Goal: Task Accomplishment & Management: Manage account settings

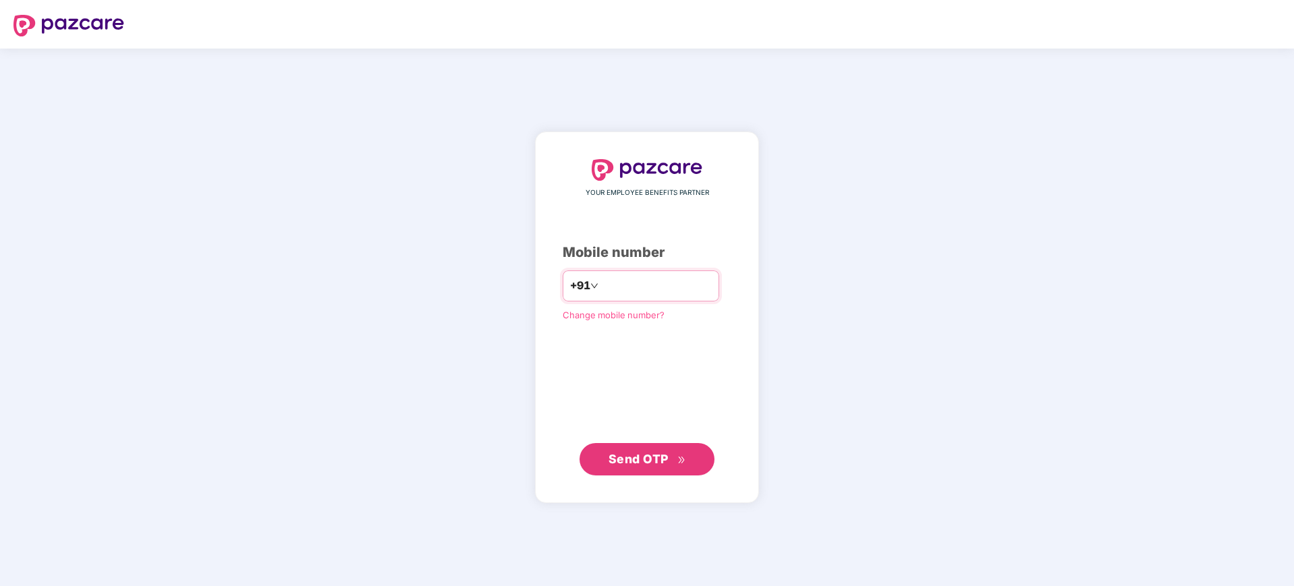
click at [615, 281] on input "number" at bounding box center [656, 286] width 111 height 22
type input "**********"
click at [629, 448] on button "Send OTP" at bounding box center [647, 459] width 135 height 32
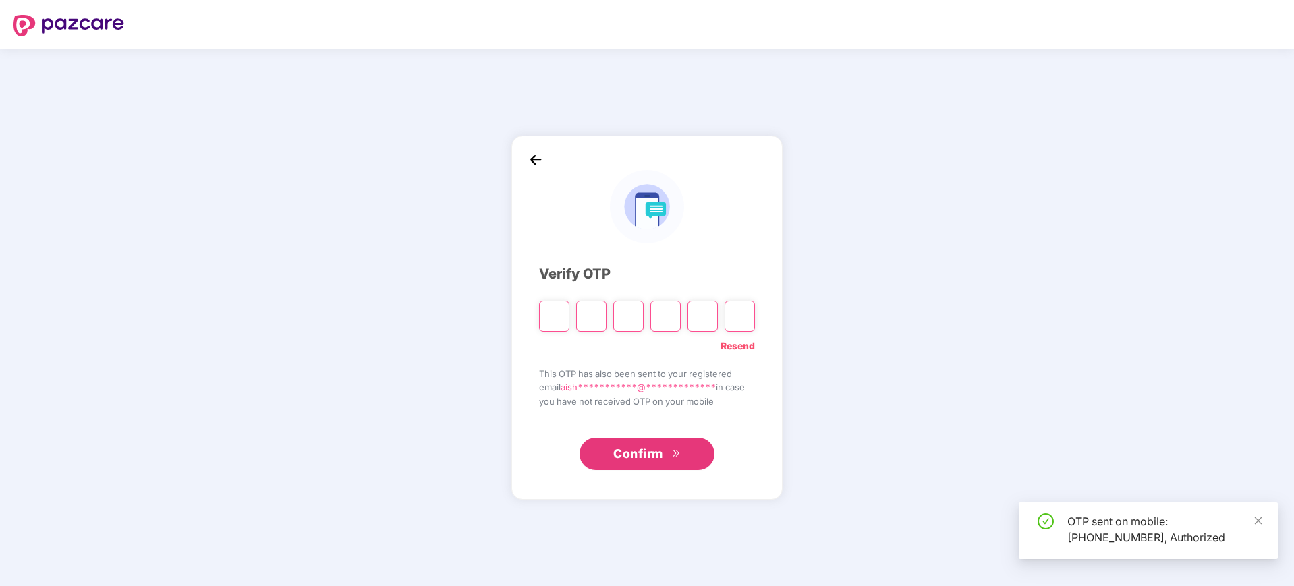
click at [565, 307] on input "Please enter verification code. Digit 1" at bounding box center [554, 316] width 30 height 31
click at [560, 306] on input "Please enter verification code. Digit 1" at bounding box center [554, 316] width 30 height 31
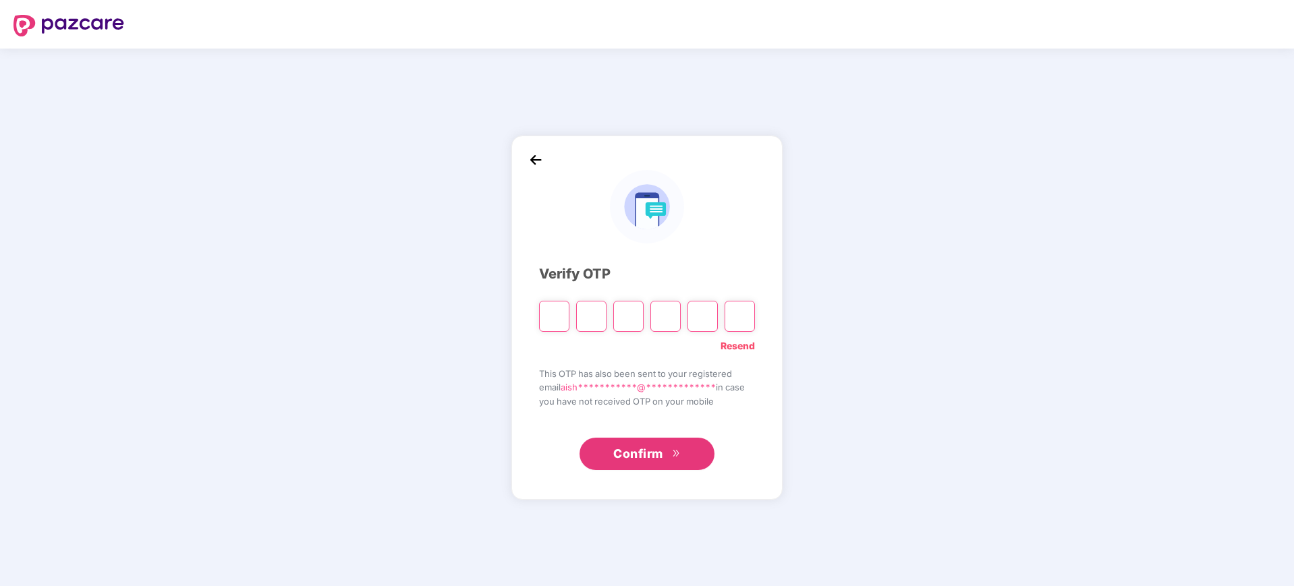
type input "*"
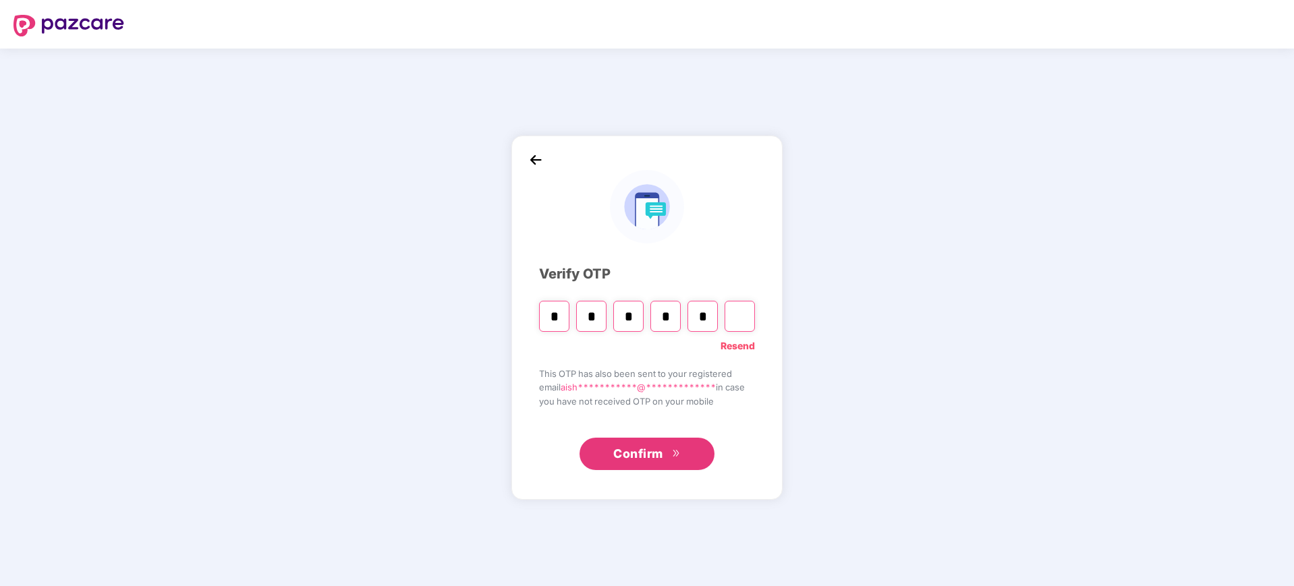
type input "*"
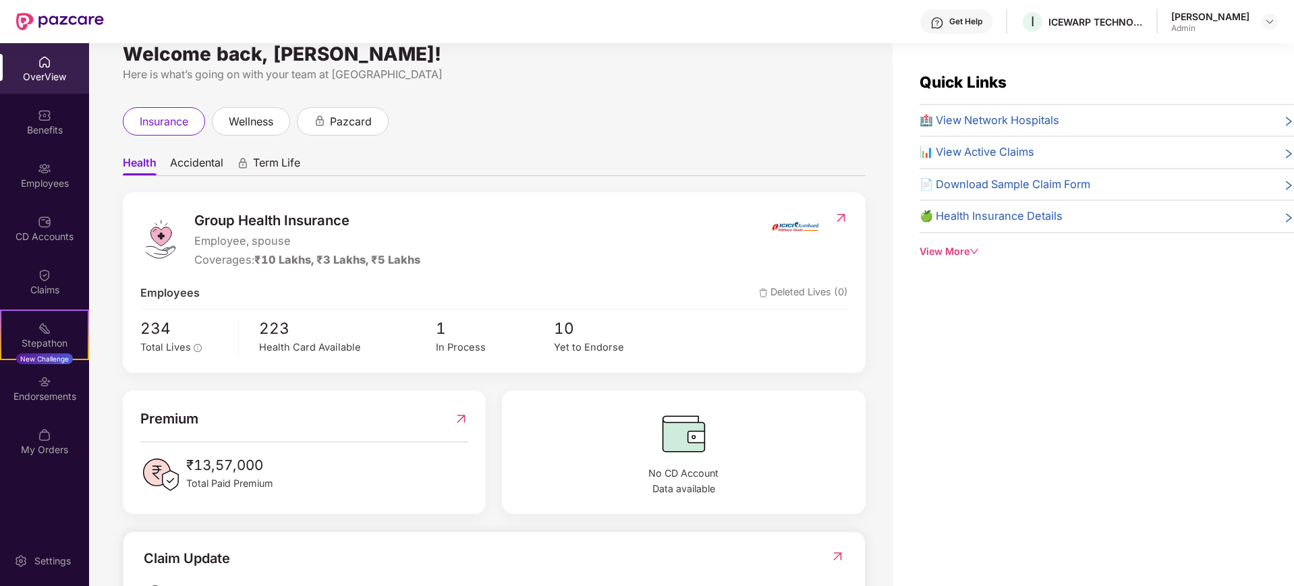
scroll to position [5, 0]
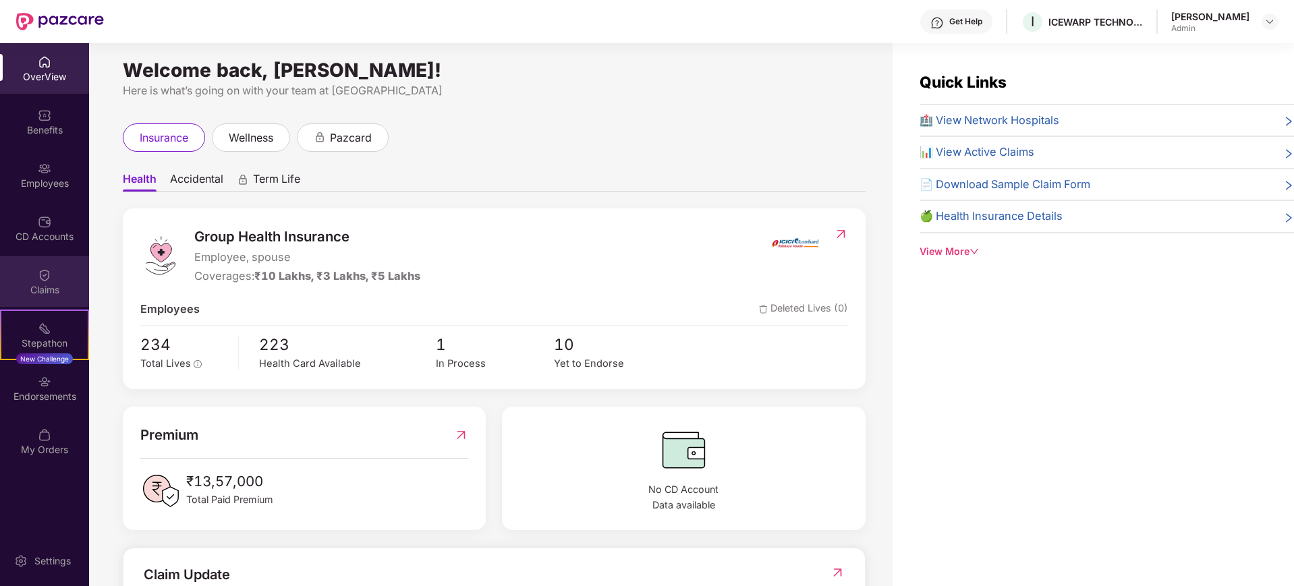
click at [45, 290] on div "Claims" at bounding box center [44, 289] width 89 height 13
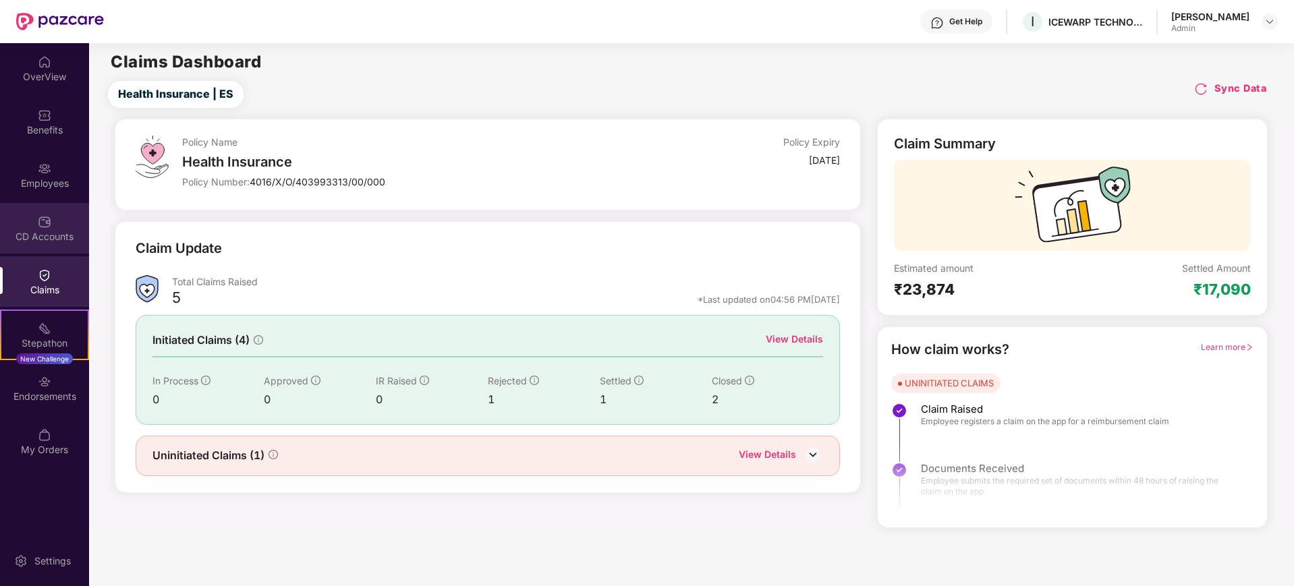
drag, startPoint x: 54, startPoint y: 235, endPoint x: 51, endPoint y: 228, distance: 7.5
click at [51, 228] on div "CD Accounts" at bounding box center [44, 228] width 89 height 51
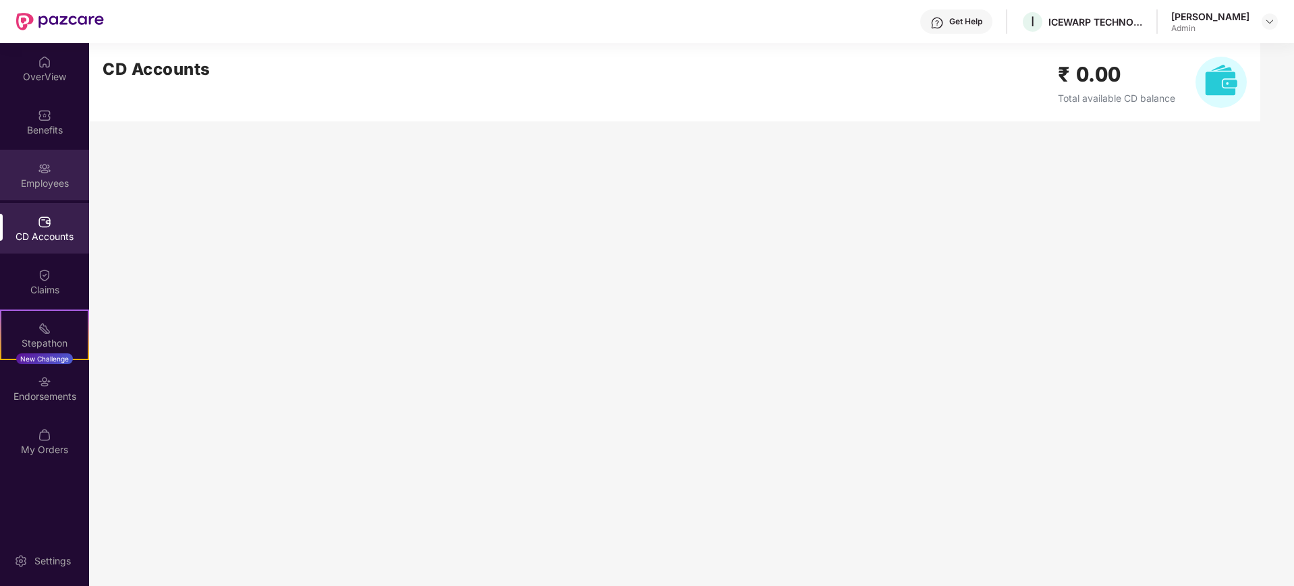
click at [61, 165] on div "Employees" at bounding box center [44, 175] width 89 height 51
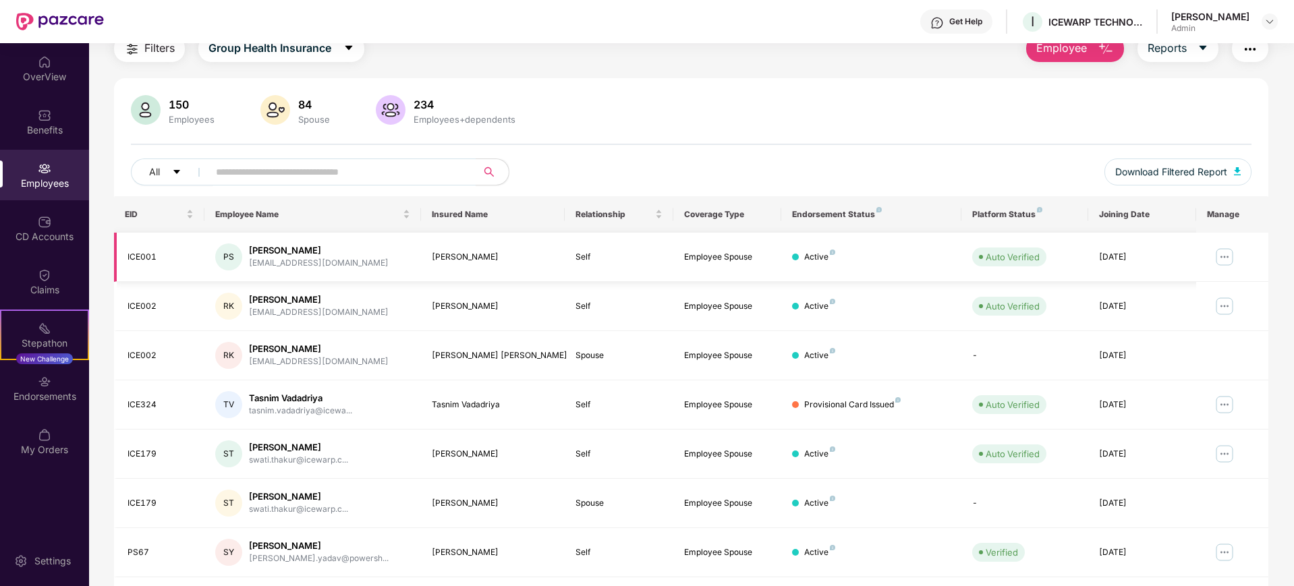
scroll to position [84, 0]
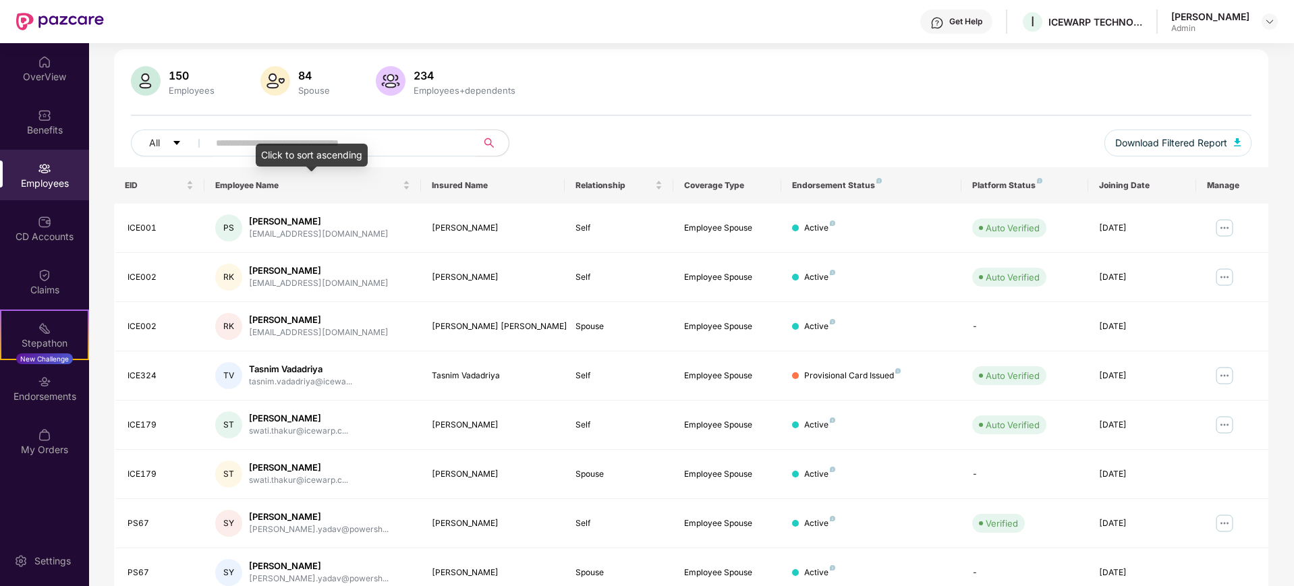
click at [318, 137] on input "text" at bounding box center [337, 143] width 242 height 20
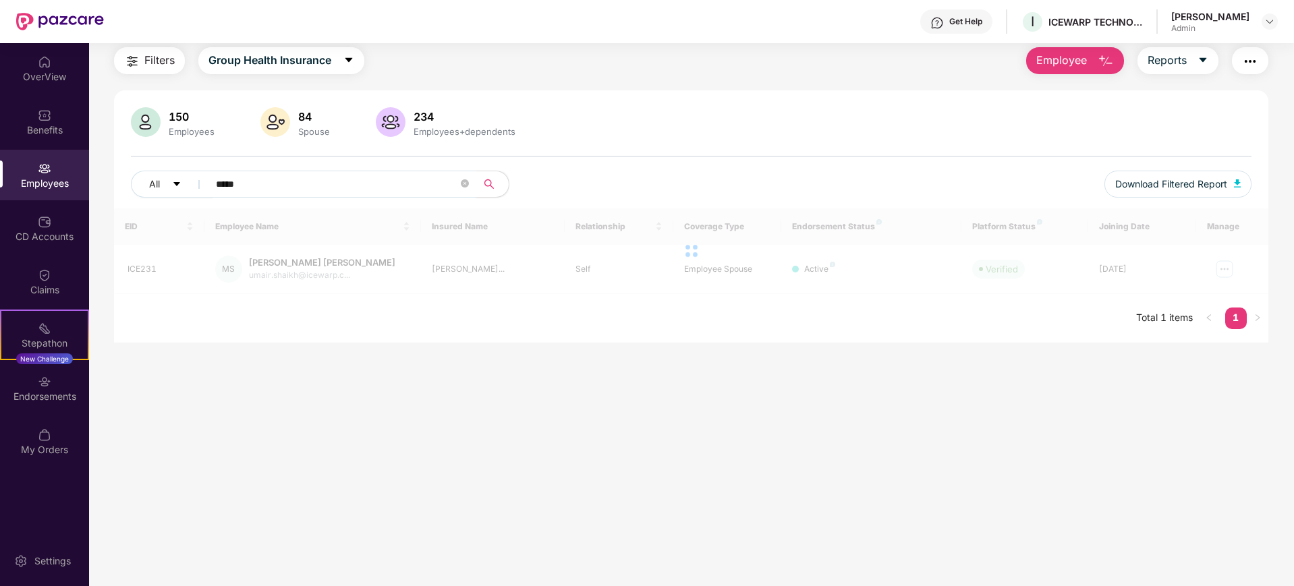
scroll to position [43, 0]
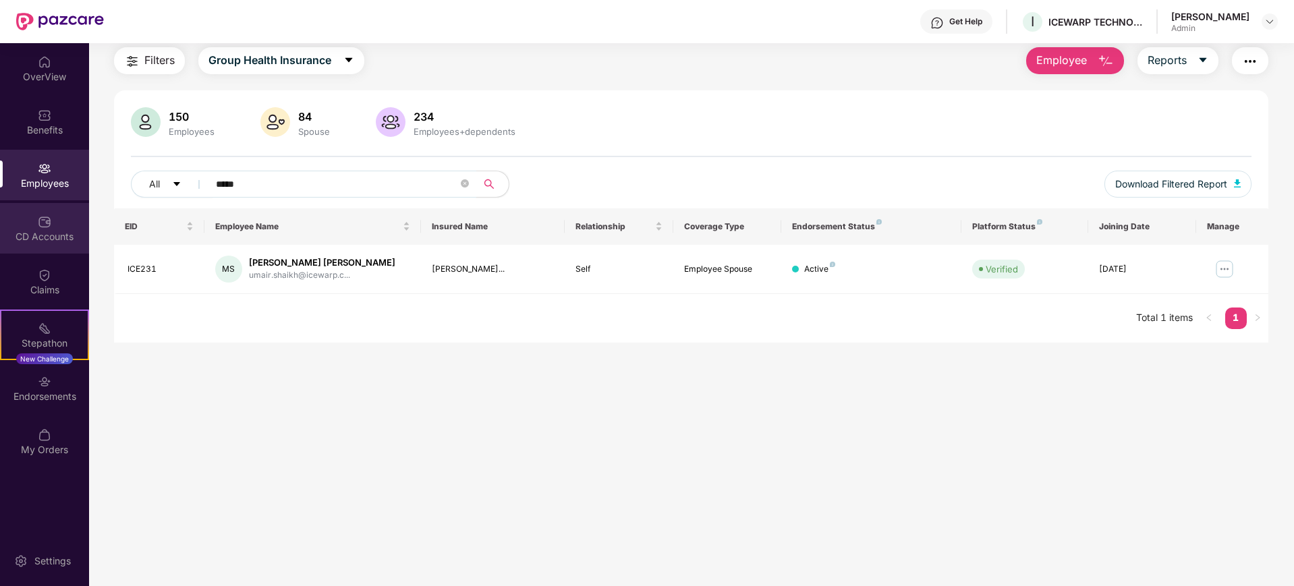
drag, startPoint x: 287, startPoint y: 180, endPoint x: 0, endPoint y: 203, distance: 288.3
click at [0, 203] on div "OverView Benefits Employees CD Accounts Claims Stepathon New Challenge Endorsem…" at bounding box center [647, 314] width 1294 height 543
type input "******"
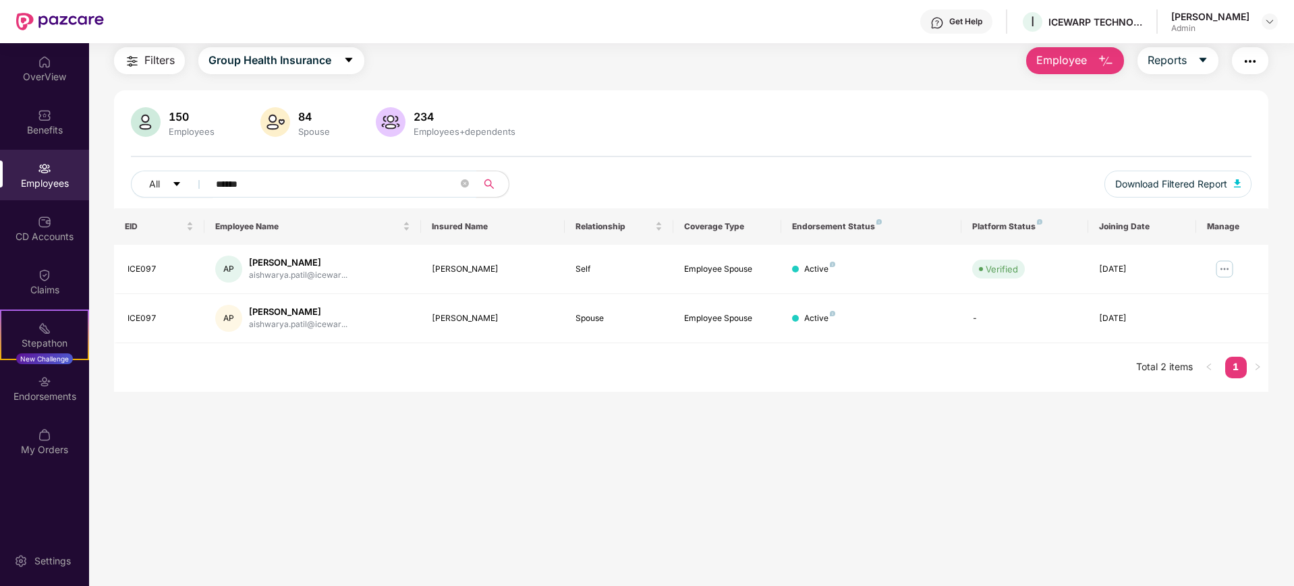
drag, startPoint x: 314, startPoint y: 184, endPoint x: 0, endPoint y: 175, distance: 314.5
click at [0, 175] on div "OverView Benefits Employees CD Accounts Claims Stepathon New Challenge Endorsem…" at bounding box center [647, 314] width 1294 height 543
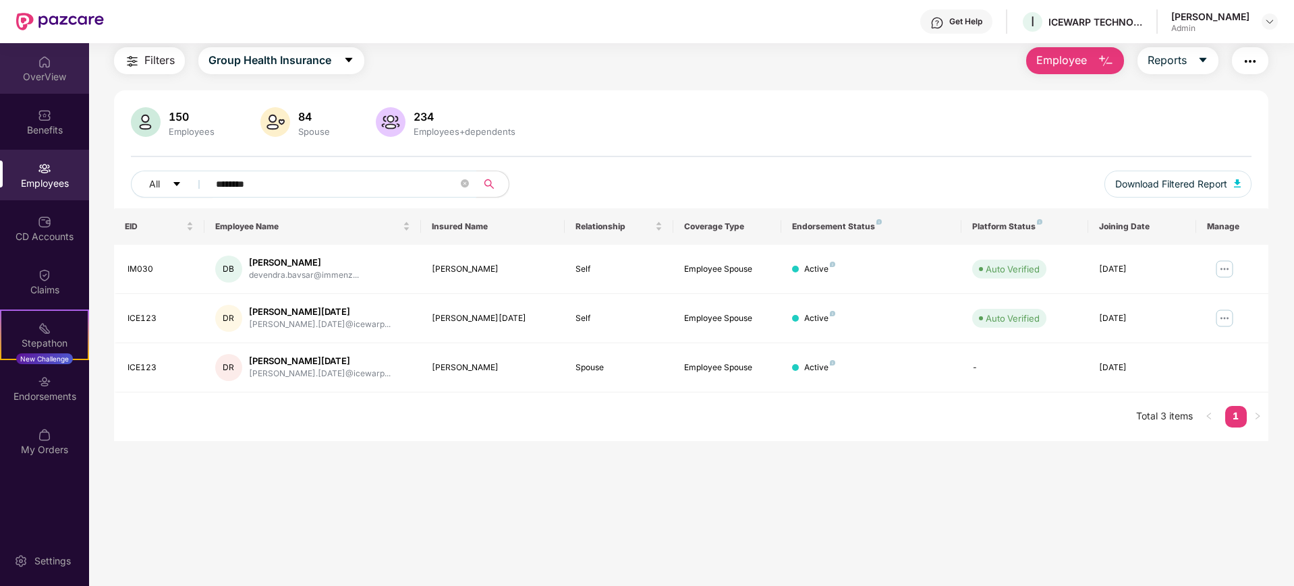
type input "********"
click at [51, 77] on div "OverView" at bounding box center [44, 76] width 89 height 13
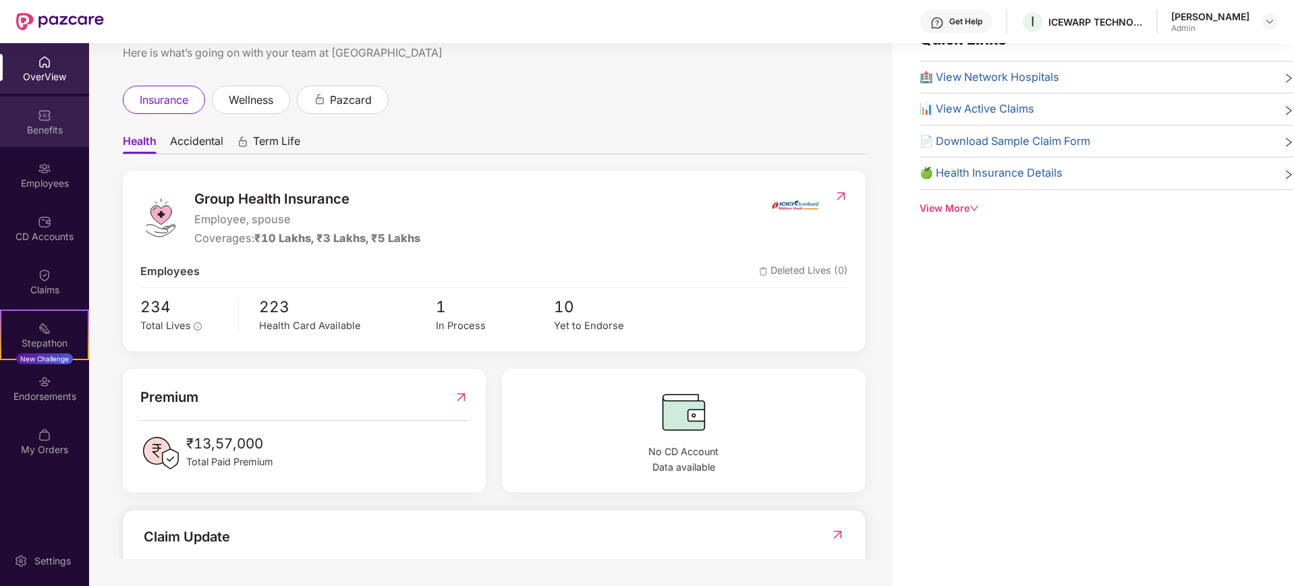
click at [49, 123] on div "Benefits" at bounding box center [44, 129] width 89 height 13
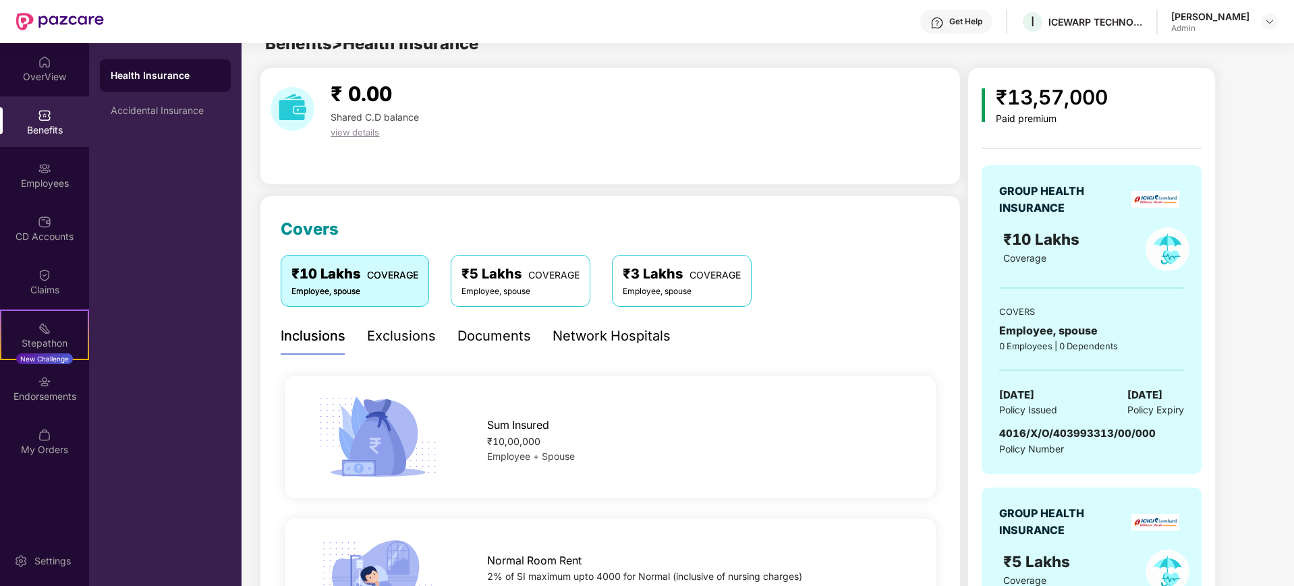
scroll to position [43, 0]
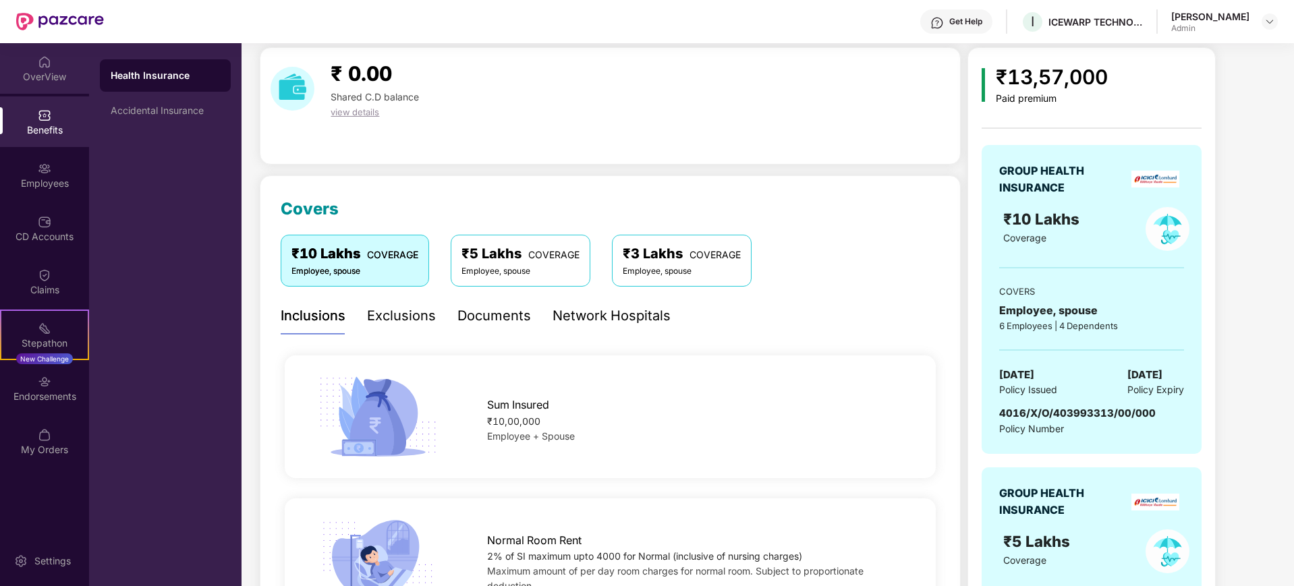
click at [33, 71] on div "OverView" at bounding box center [44, 76] width 89 height 13
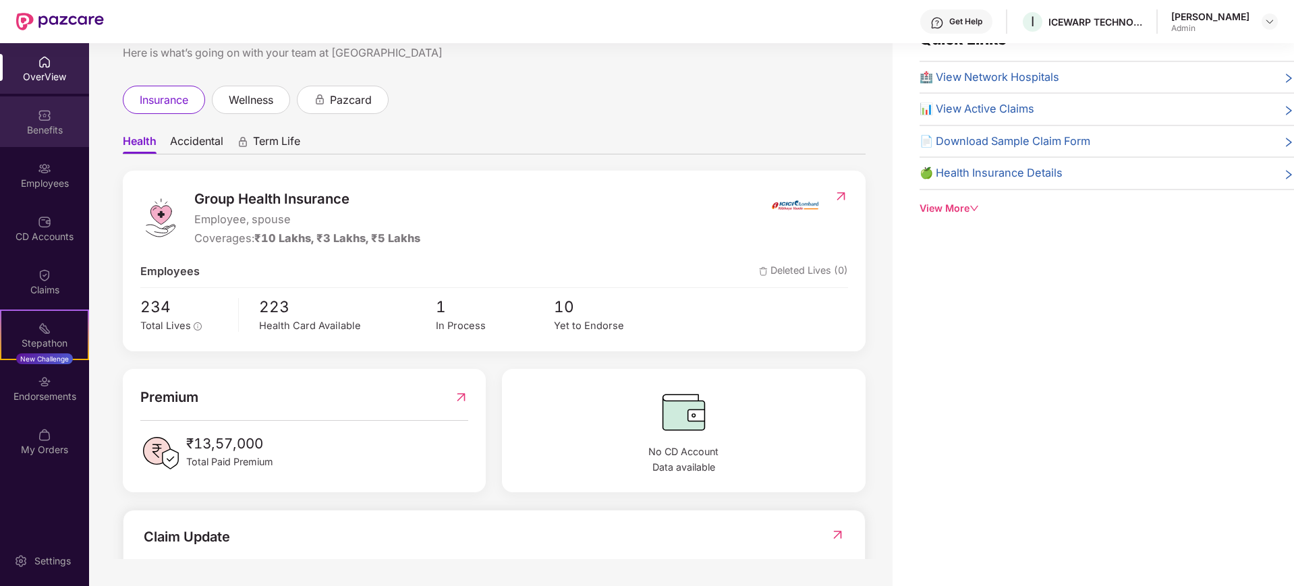
click at [46, 121] on div "Benefits" at bounding box center [44, 121] width 89 height 51
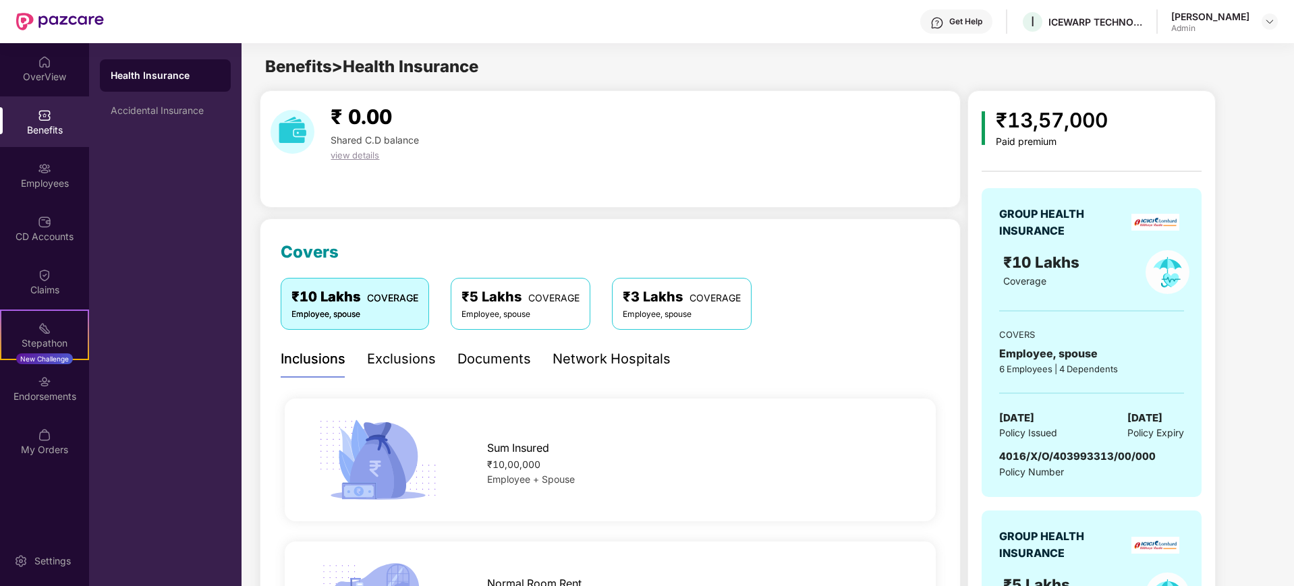
click at [383, 354] on div "Exclusions" at bounding box center [401, 359] width 69 height 21
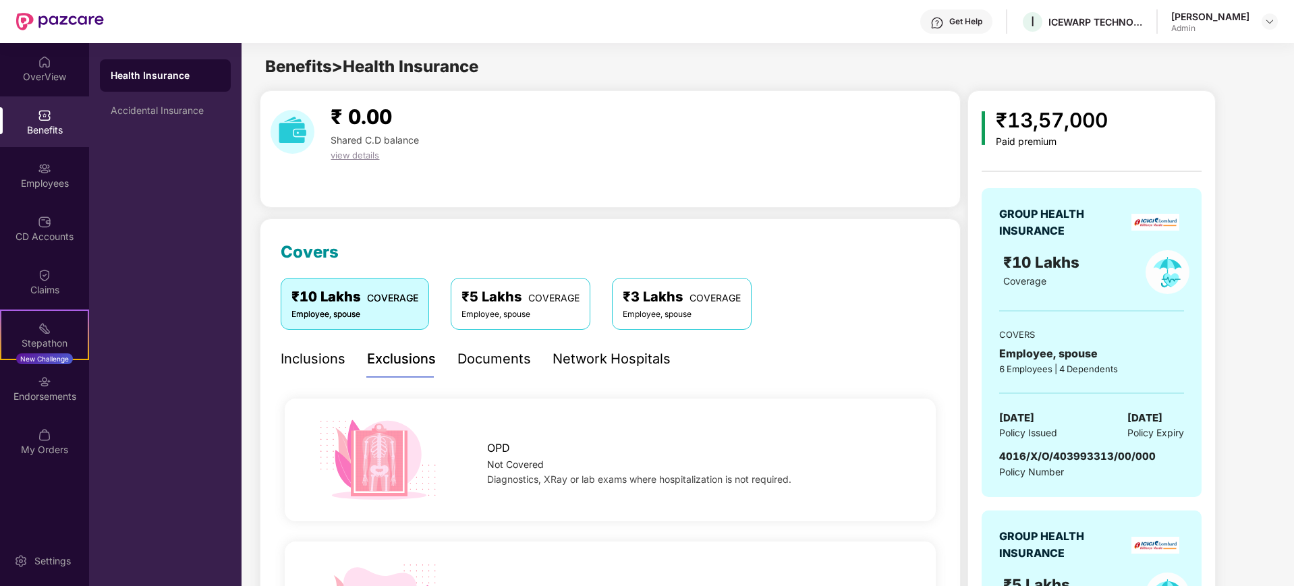
click at [503, 357] on div "Documents" at bounding box center [494, 359] width 74 height 21
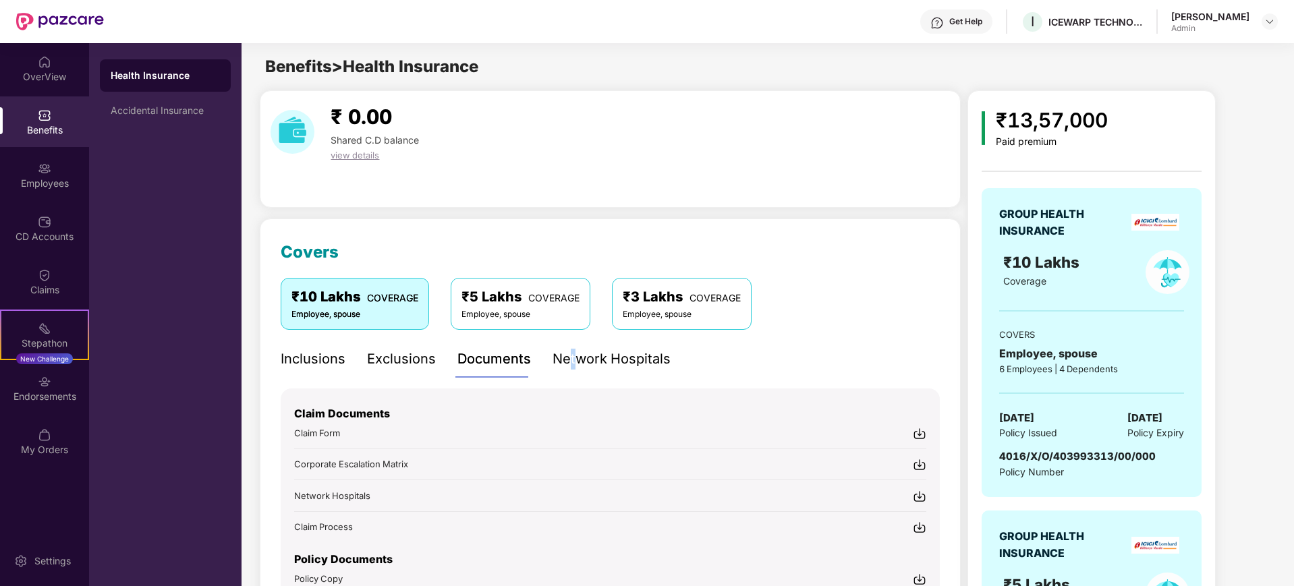
click at [573, 361] on div "Network Hospitals" at bounding box center [612, 359] width 118 height 21
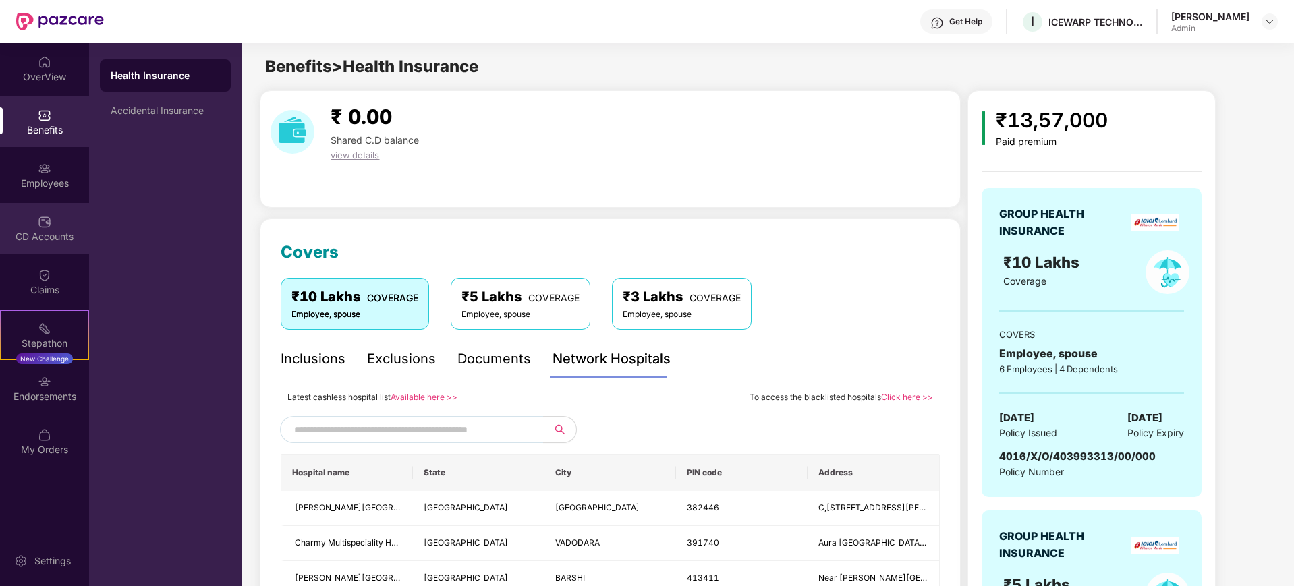
click at [53, 243] on div "CD Accounts" at bounding box center [44, 228] width 89 height 51
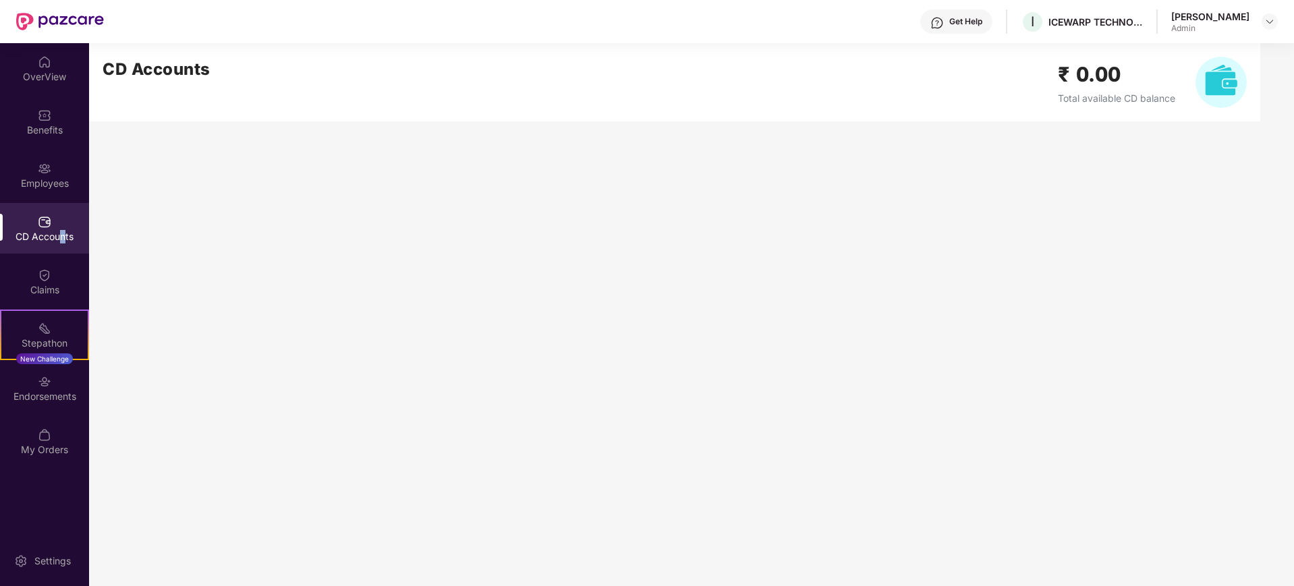
click at [61, 225] on div "CD Accounts" at bounding box center [44, 228] width 89 height 51
click at [59, 228] on div "CD Accounts" at bounding box center [44, 228] width 89 height 51
drag, startPoint x: 972, startPoint y: 376, endPoint x: 635, endPoint y: 281, distance: 350.3
click at [637, 282] on main "CD Accounts ₹ 0.00 Total available CD balance" at bounding box center [691, 314] width 1205 height 543
click at [38, 193] on div "Employees" at bounding box center [44, 175] width 89 height 51
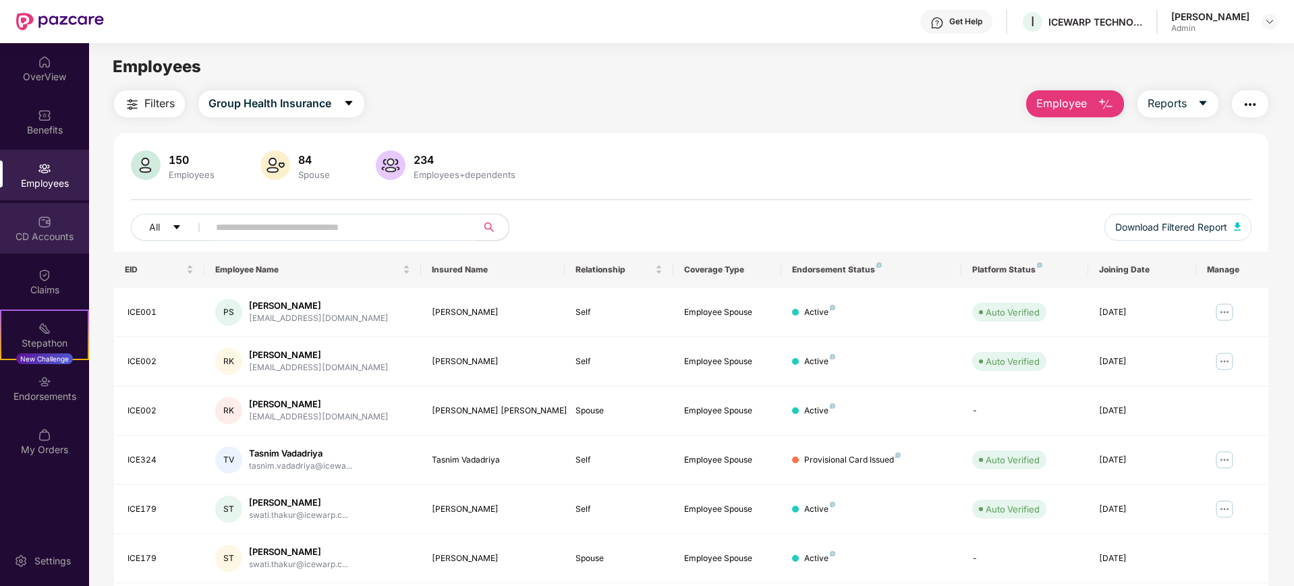
click at [32, 225] on div "CD Accounts" at bounding box center [44, 228] width 89 height 51
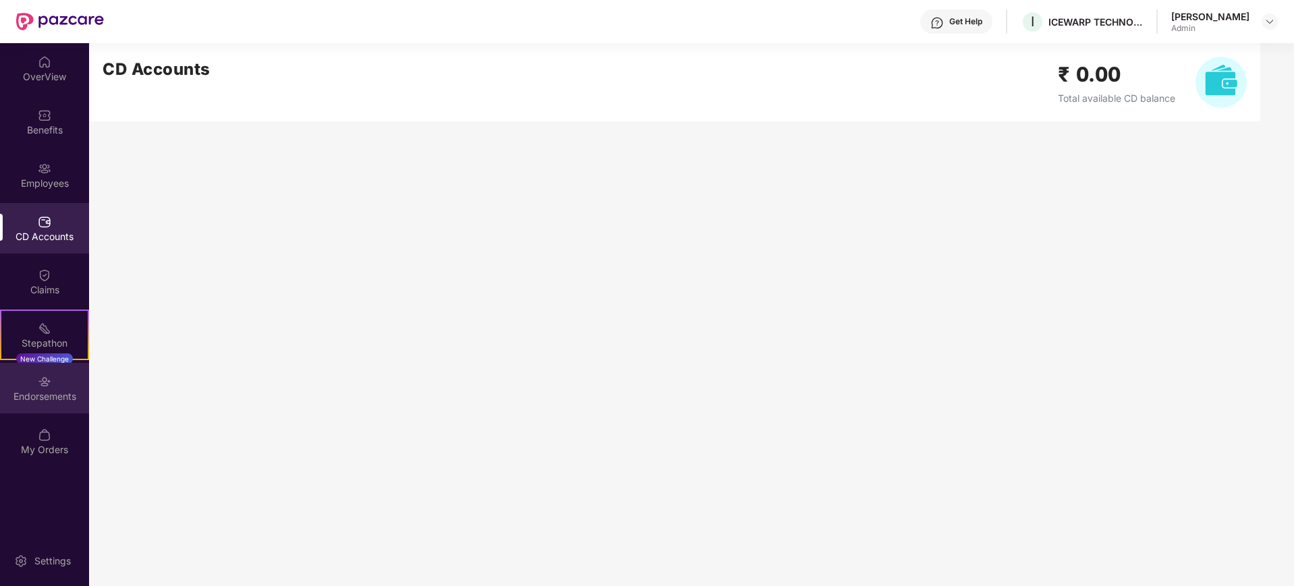
click at [26, 401] on div "Endorsements" at bounding box center [44, 396] width 89 height 13
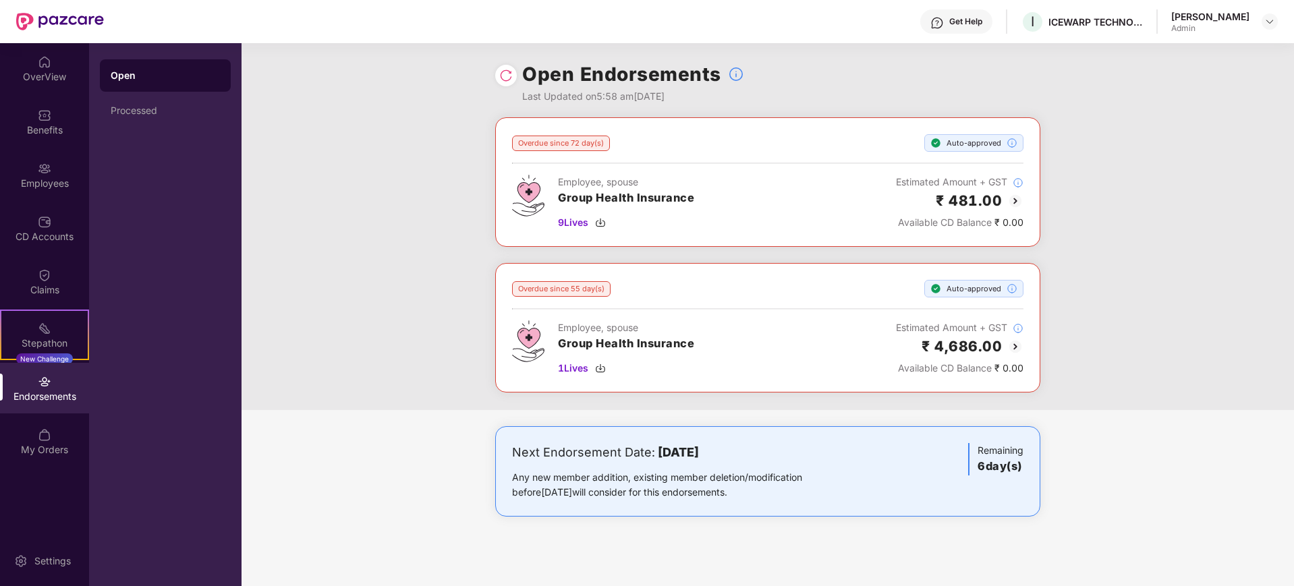
drag, startPoint x: 658, startPoint y: 182, endPoint x: 696, endPoint y: 192, distance: 39.1
click at [664, 184] on div "Employee, spouse" at bounding box center [626, 182] width 136 height 15
click at [762, 215] on div "Employee, spouse Group Health Insurance 9 Lives Estimated Amount + GST ₹ 481.00…" at bounding box center [767, 202] width 511 height 55
click at [768, 215] on div "Employee, spouse Group Health Insurance 9 Lives Estimated Amount + GST ₹ 481.00…" at bounding box center [767, 202] width 511 height 55
click at [770, 215] on div "Employee, spouse Group Health Insurance 9 Lives Estimated Amount + GST ₹ 481.00…" at bounding box center [767, 202] width 511 height 55
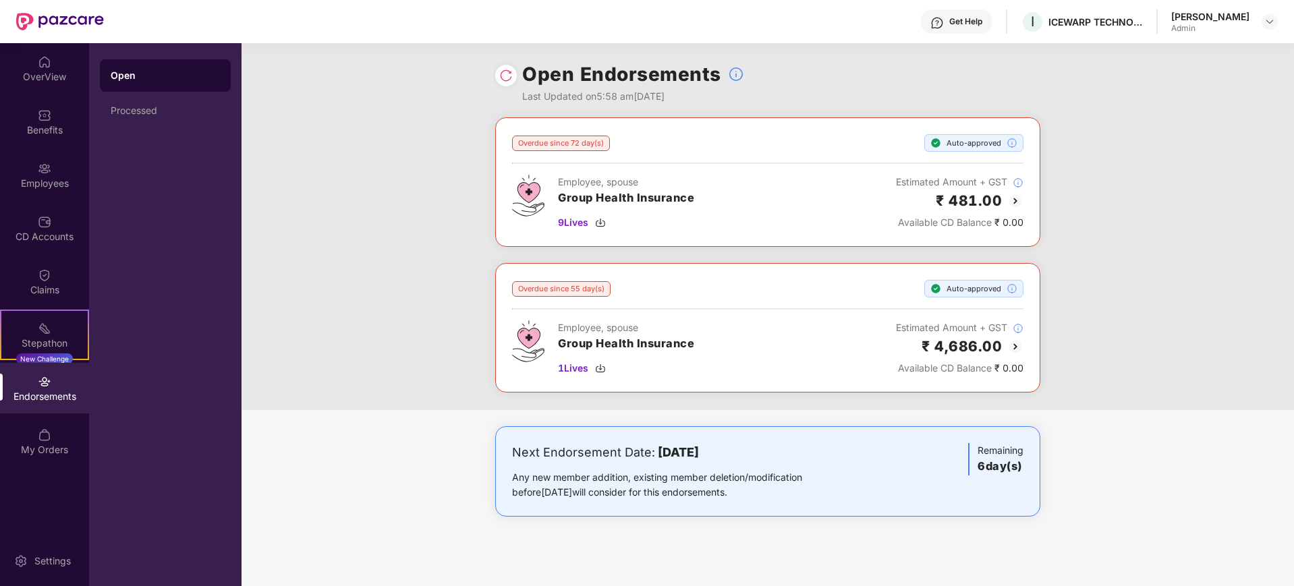
click at [769, 218] on div "Employee, spouse Group Health Insurance 9 Lives Estimated Amount + GST ₹ 481.00…" at bounding box center [767, 202] width 511 height 55
click at [770, 218] on div "Employee, spouse Group Health Insurance 9 Lives Estimated Amount + GST ₹ 481.00…" at bounding box center [767, 202] width 511 height 55
click at [0, 376] on div "Endorsements" at bounding box center [44, 388] width 89 height 51
click at [52, 388] on div "Endorsements" at bounding box center [44, 388] width 89 height 51
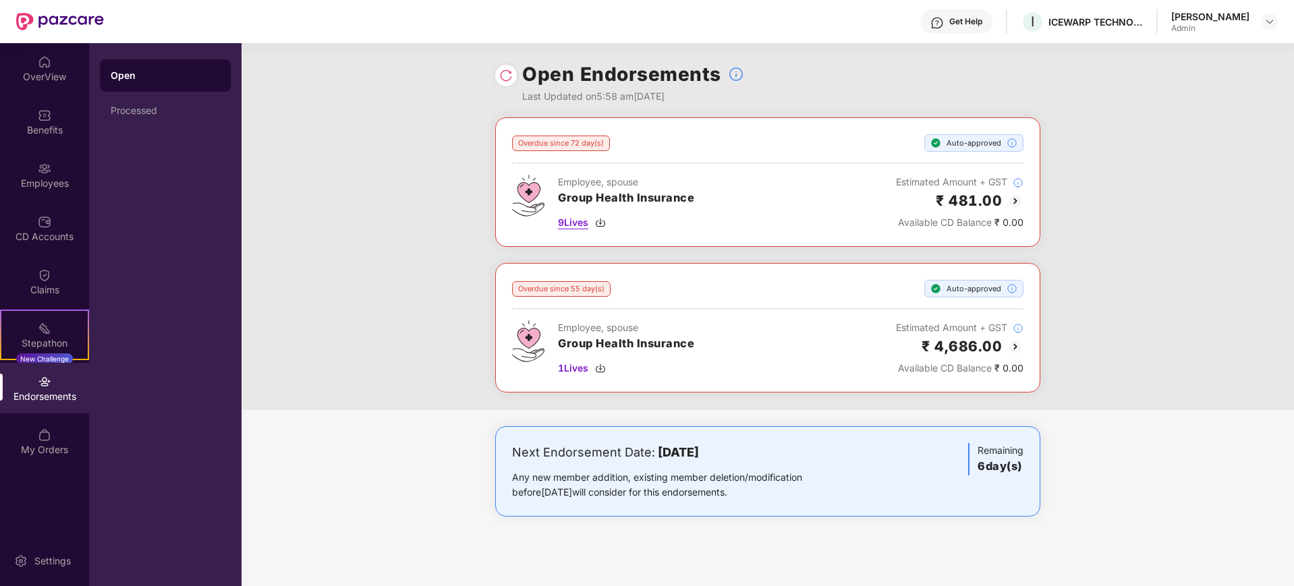
click at [585, 224] on span "9 Lives" at bounding box center [573, 222] width 30 height 15
click at [1242, 27] on div "Admin" at bounding box center [1210, 28] width 78 height 11
click at [43, 273] on img at bounding box center [44, 275] width 13 height 13
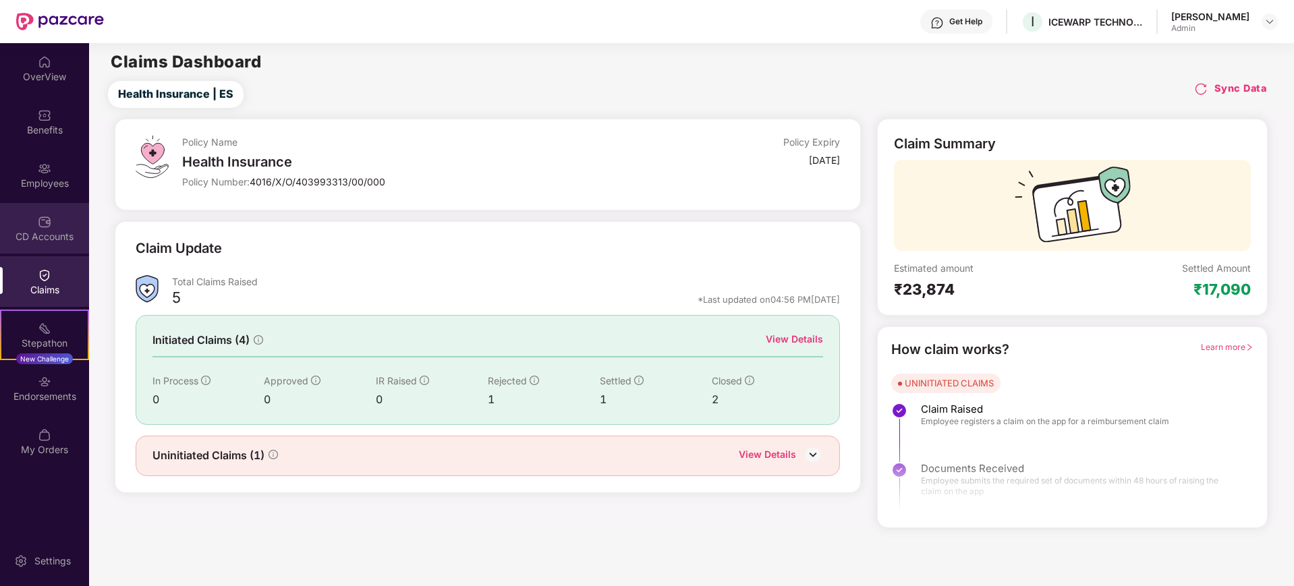
click at [54, 228] on div "CD Accounts" at bounding box center [44, 228] width 89 height 51
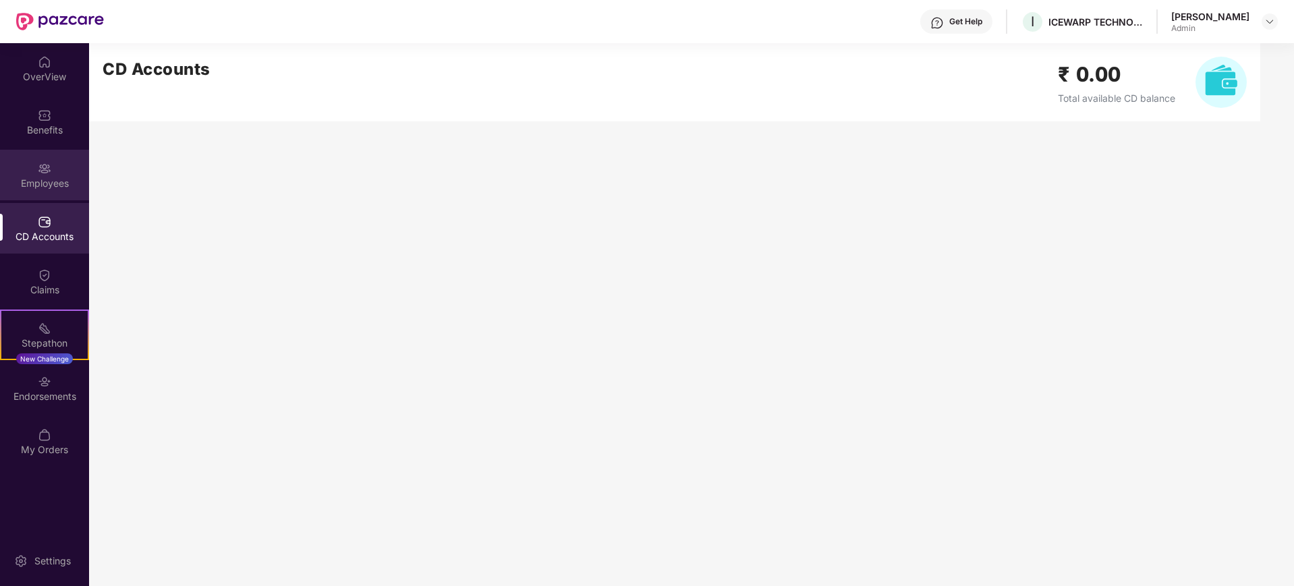
click at [57, 169] on div "Employees" at bounding box center [44, 175] width 89 height 51
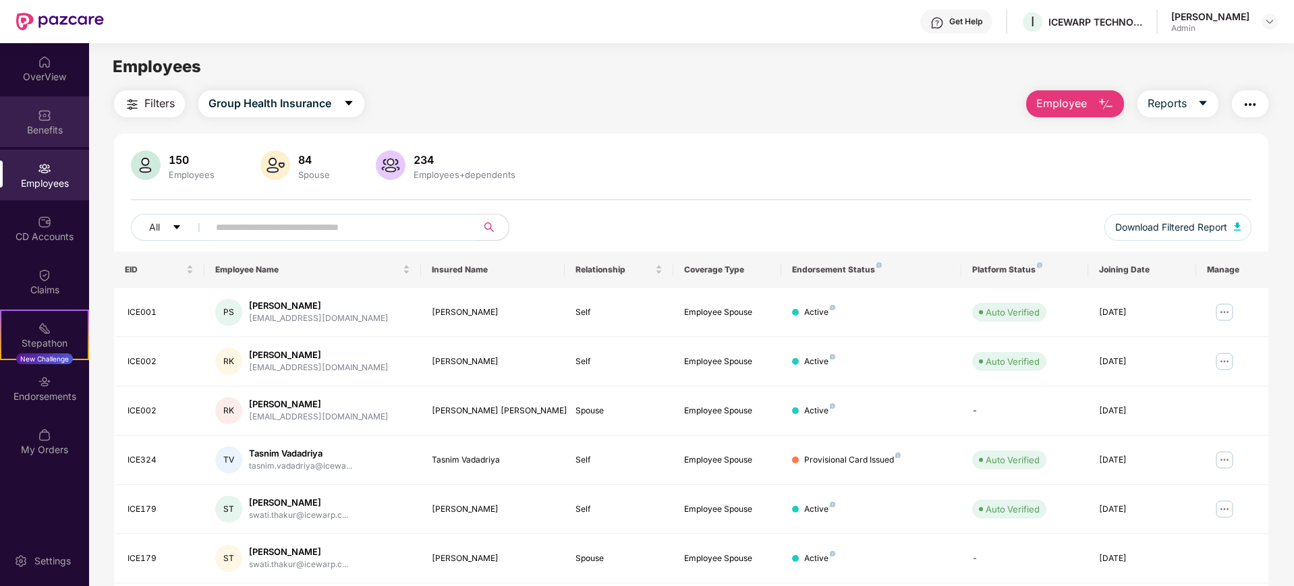
click at [48, 124] on div "Benefits" at bounding box center [44, 129] width 89 height 13
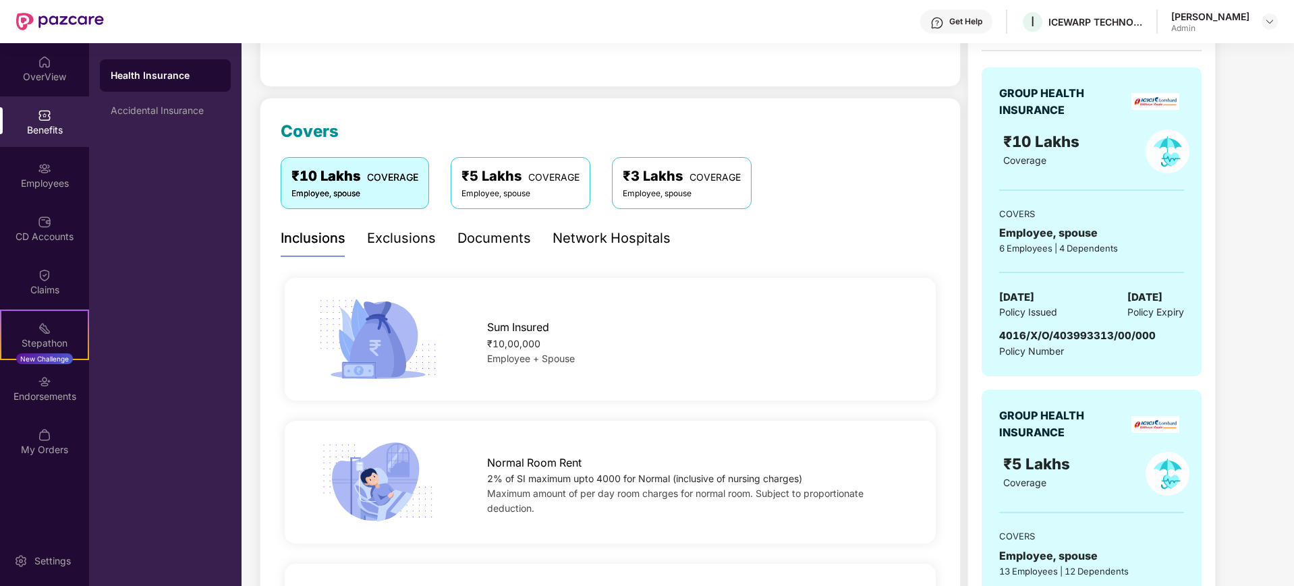
scroll to position [84, 0]
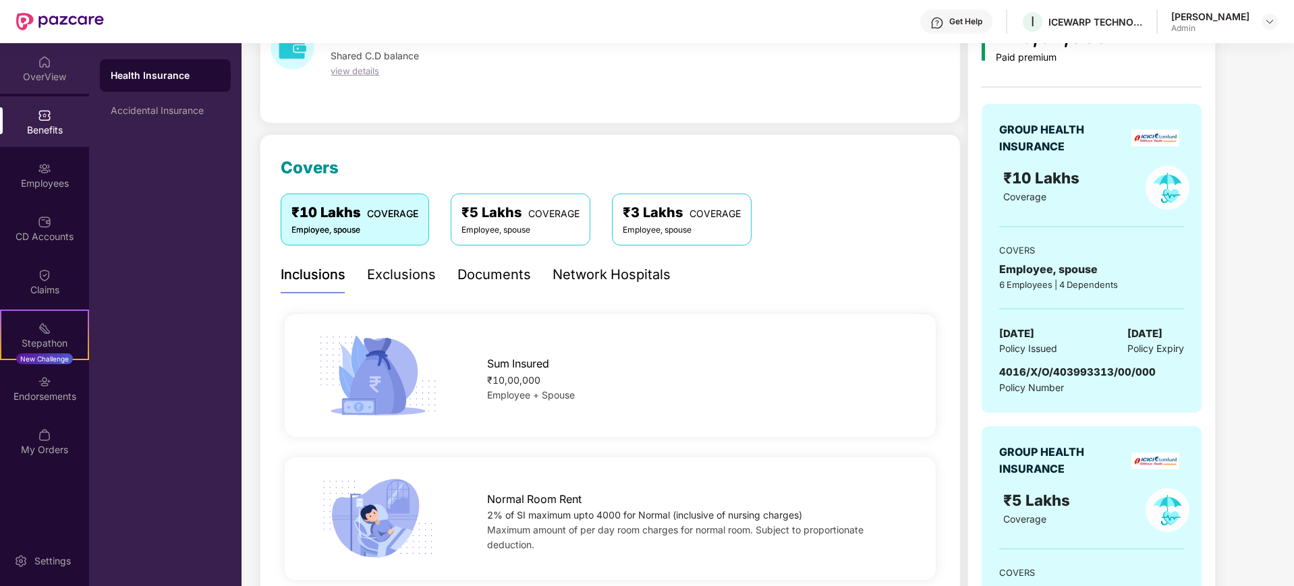
click at [40, 78] on div "OverView" at bounding box center [44, 76] width 89 height 13
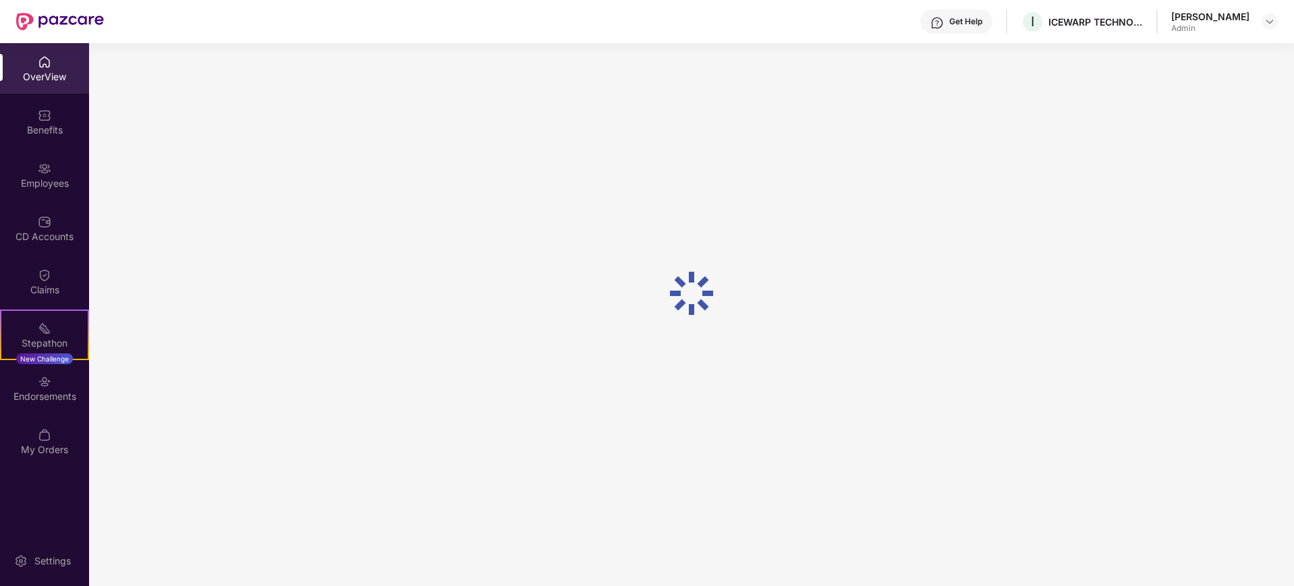
scroll to position [43, 0]
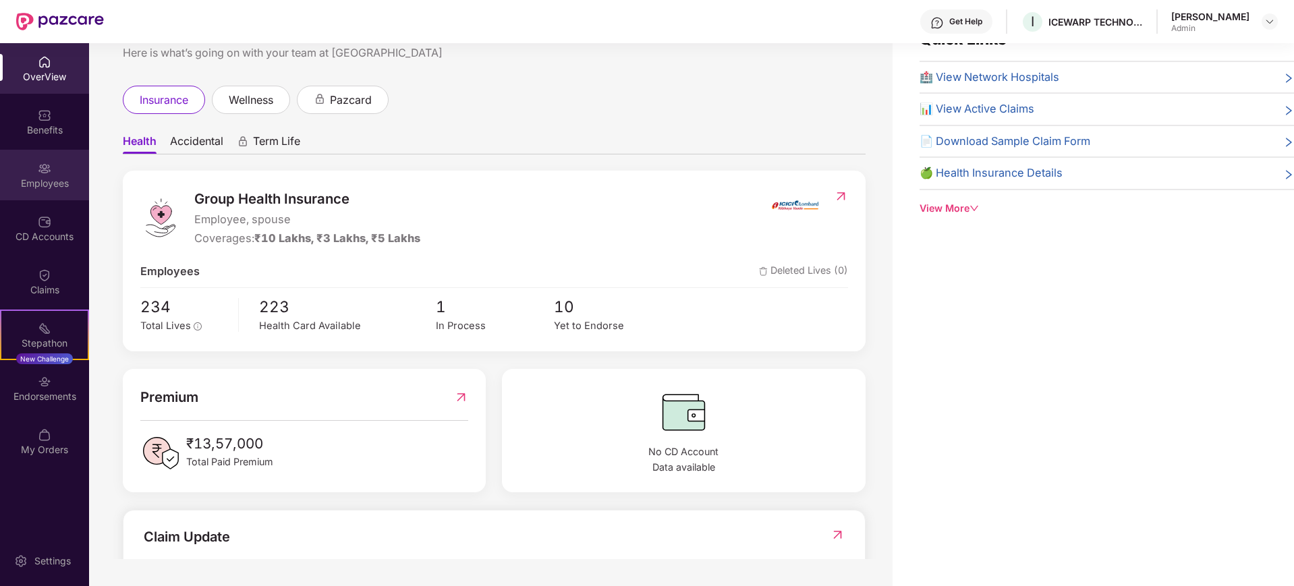
click at [57, 180] on div "Employees" at bounding box center [44, 183] width 89 height 13
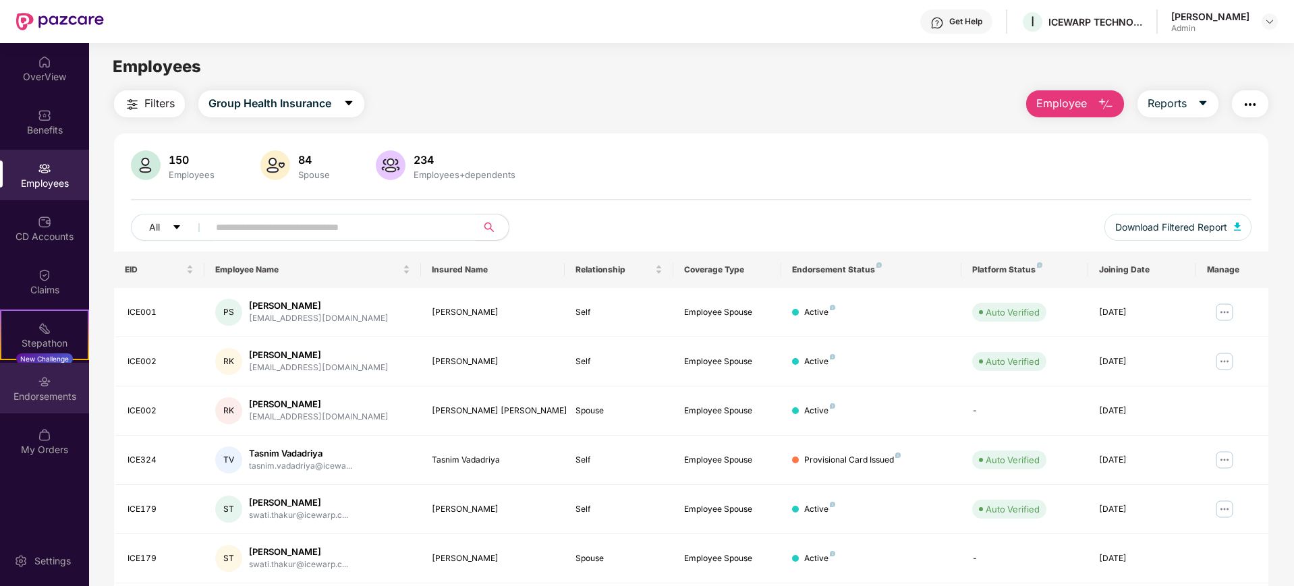
click at [47, 382] on img at bounding box center [44, 381] width 13 height 13
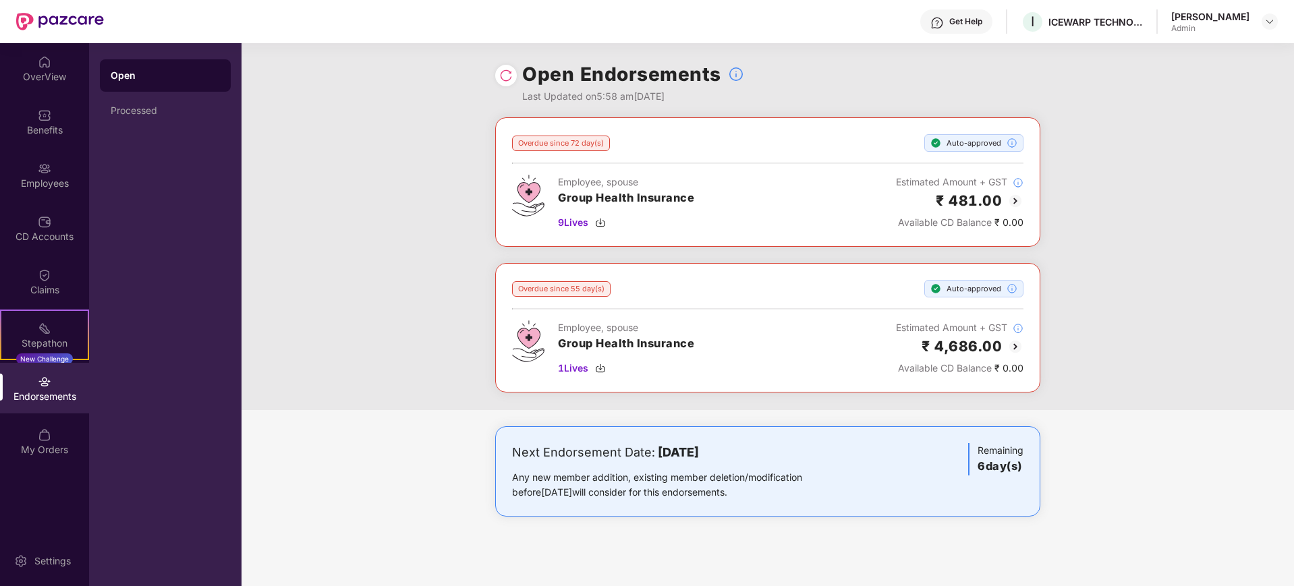
click at [583, 229] on div "Employee, spouse Group Health Insurance 9 Lives" at bounding box center [626, 202] width 136 height 55
click at [588, 219] on span "9 Lives" at bounding box center [573, 222] width 30 height 15
click at [43, 431] on img at bounding box center [44, 434] width 13 height 13
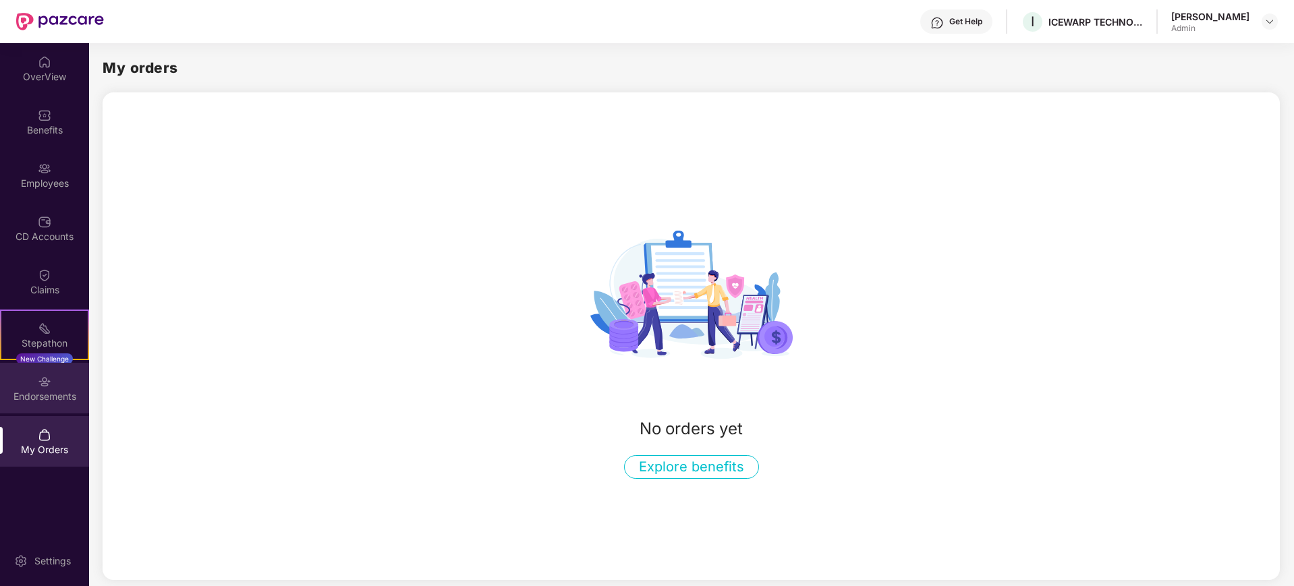
click at [64, 370] on div "Endorsements" at bounding box center [44, 388] width 89 height 51
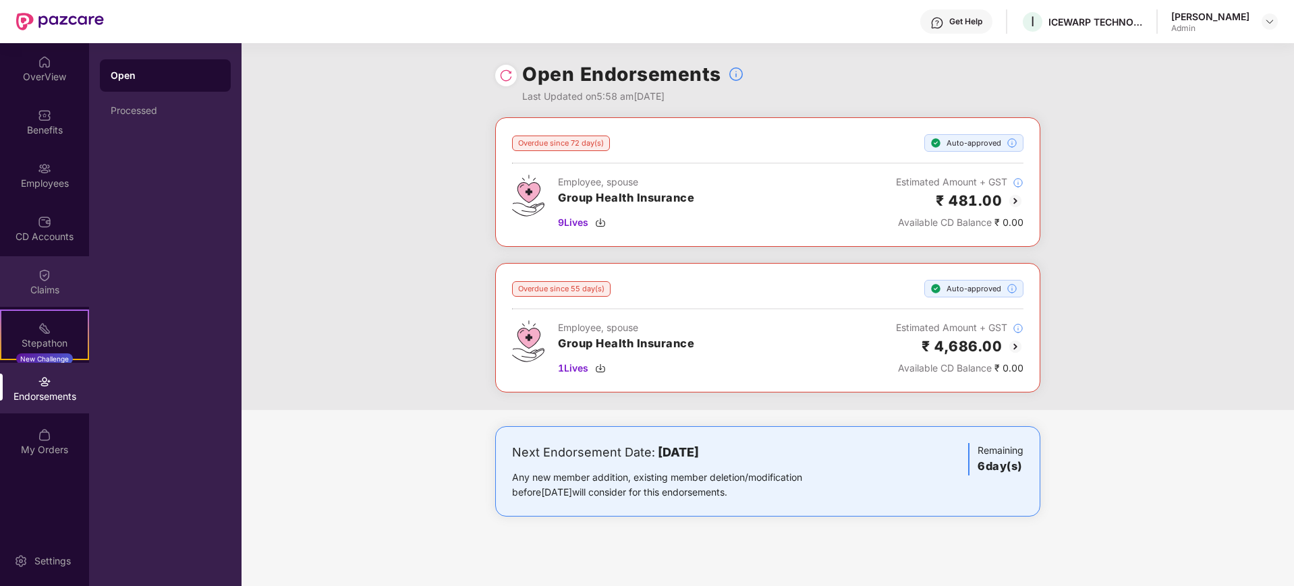
click at [46, 295] on div "Claims" at bounding box center [44, 289] width 89 height 13
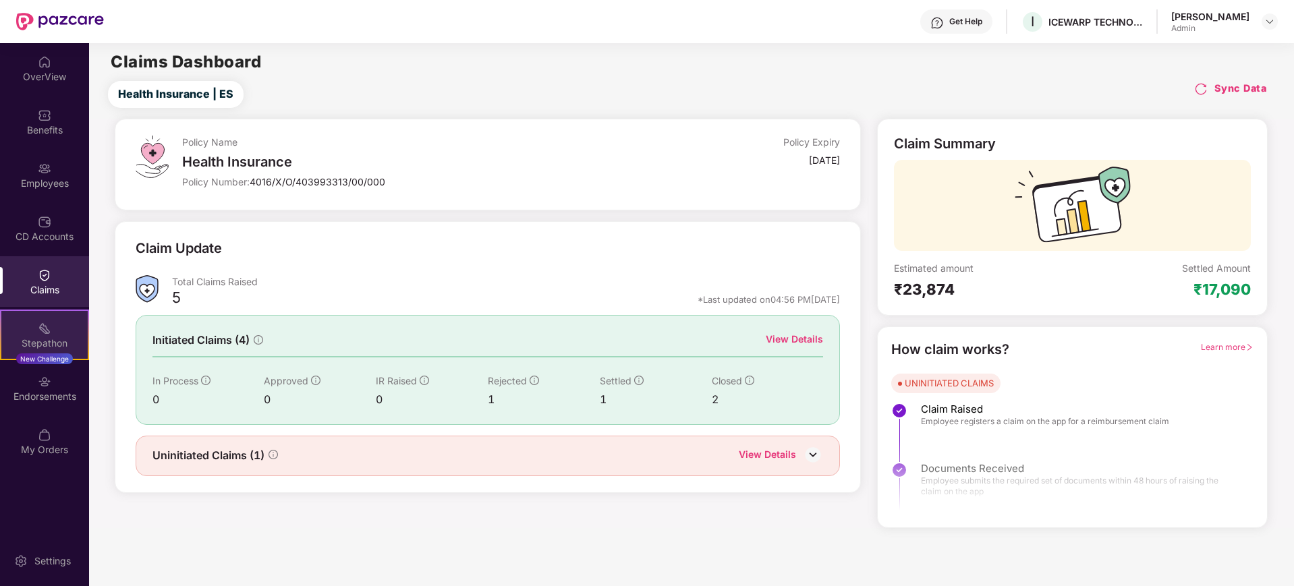
click at [57, 337] on div "Stepathon" at bounding box center [44, 343] width 86 height 13
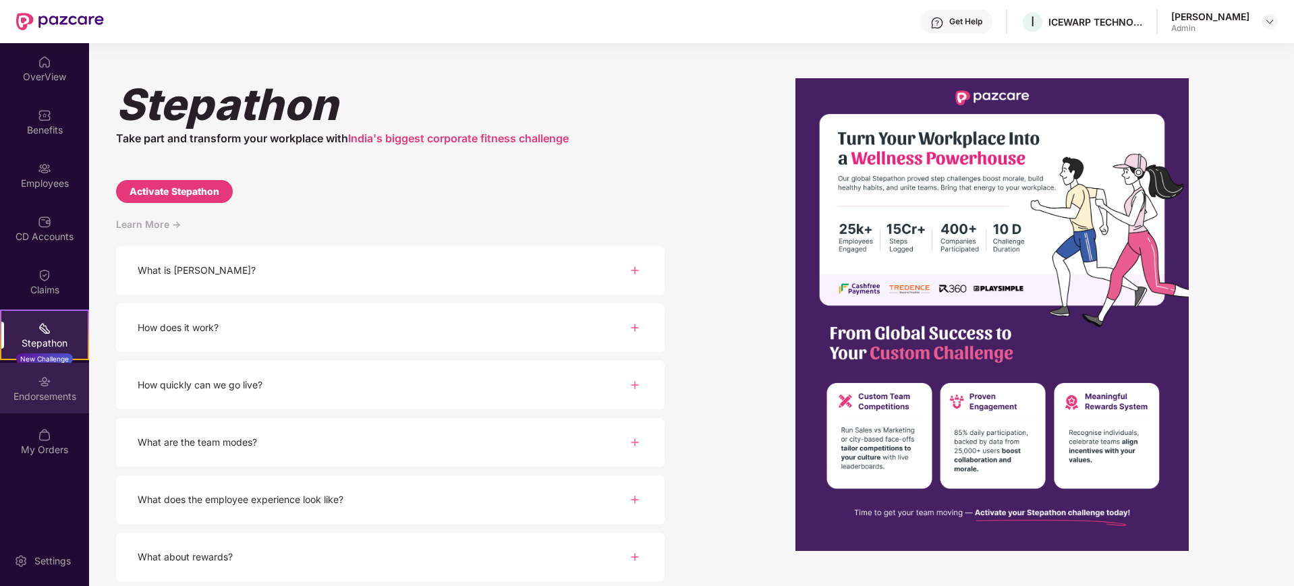
click at [43, 390] on div "Endorsements" at bounding box center [44, 396] width 89 height 13
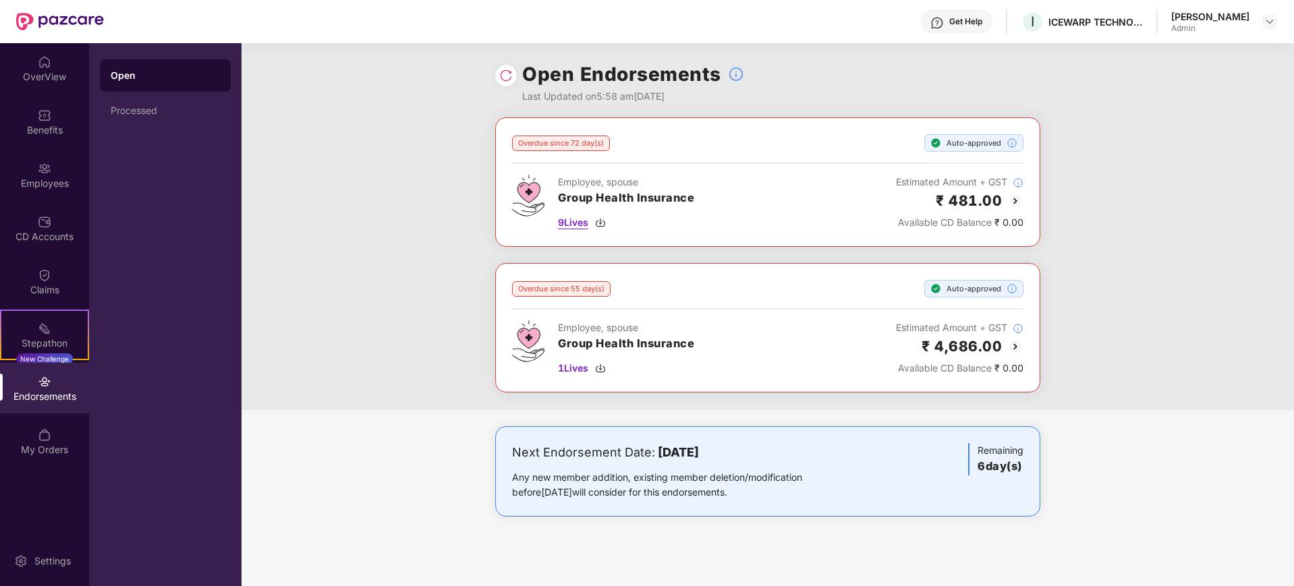
click at [592, 224] on div "9 Lives" at bounding box center [626, 222] width 136 height 15
click at [49, 181] on div "Employees" at bounding box center [44, 183] width 89 height 13
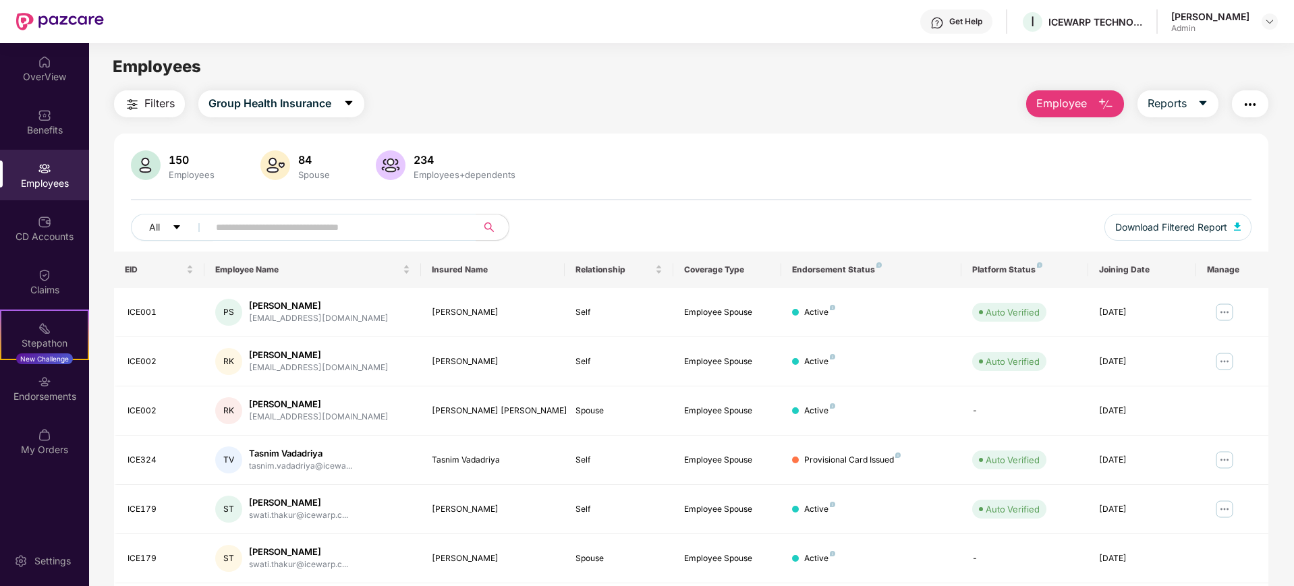
drag, startPoint x: 276, startPoint y: 232, endPoint x: 286, endPoint y: 243, distance: 14.8
click at [283, 243] on div "All Download Filtered Report" at bounding box center [691, 233] width 1121 height 38
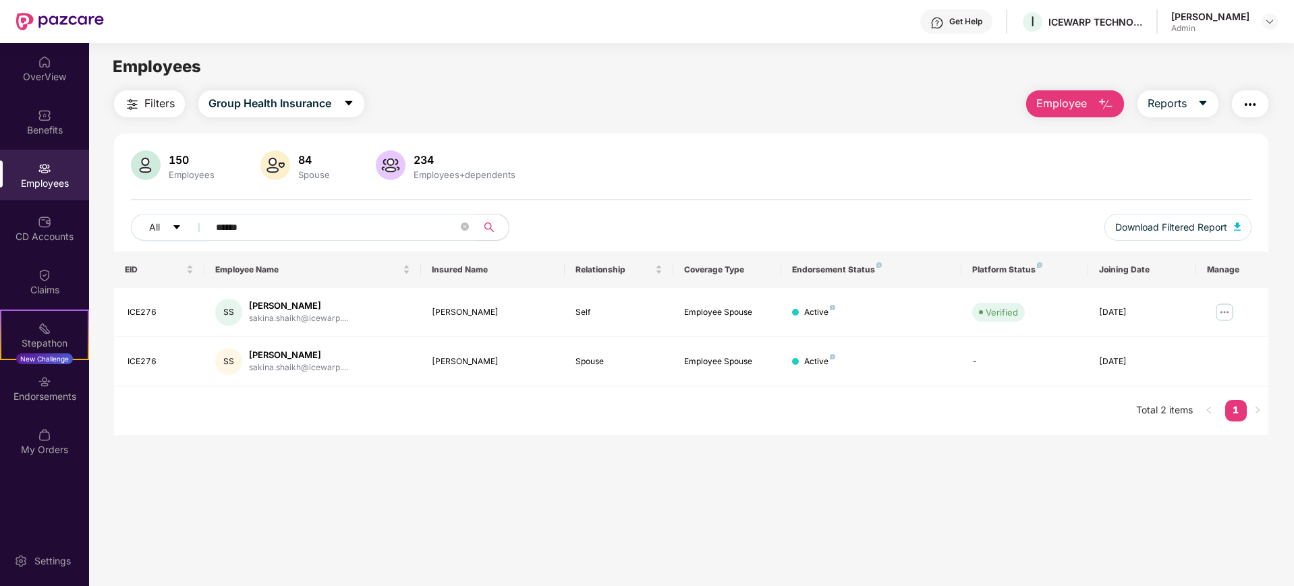
type input "******"
click at [1221, 316] on img at bounding box center [1225, 313] width 22 height 22
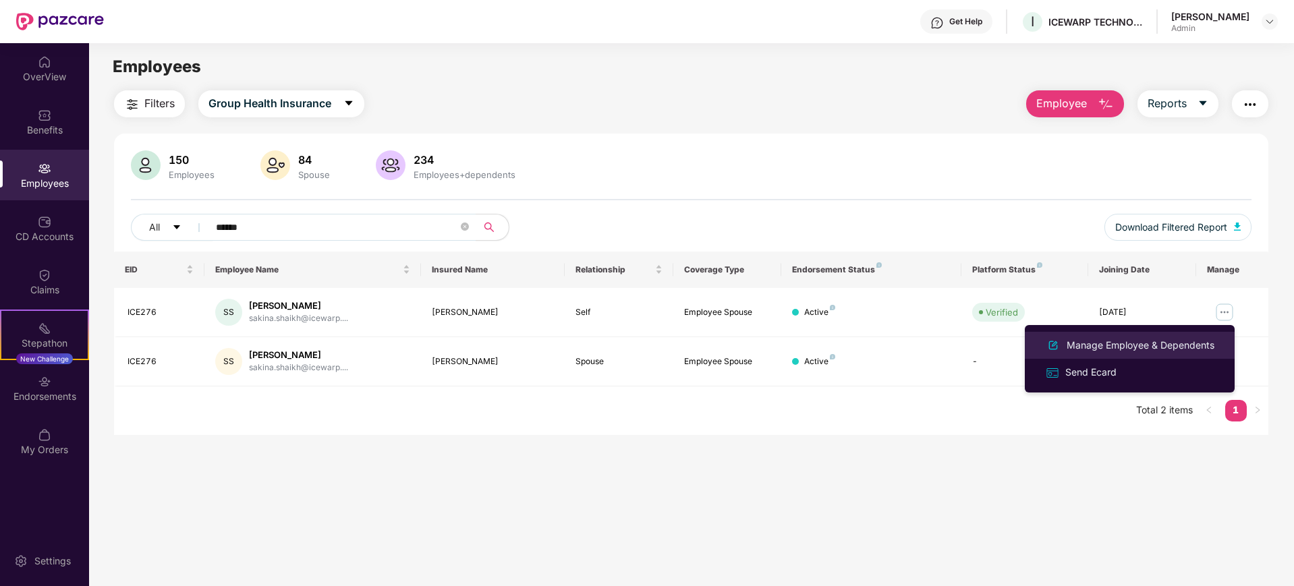
click at [1096, 351] on div "Manage Employee & Dependents" at bounding box center [1140, 345] width 153 height 15
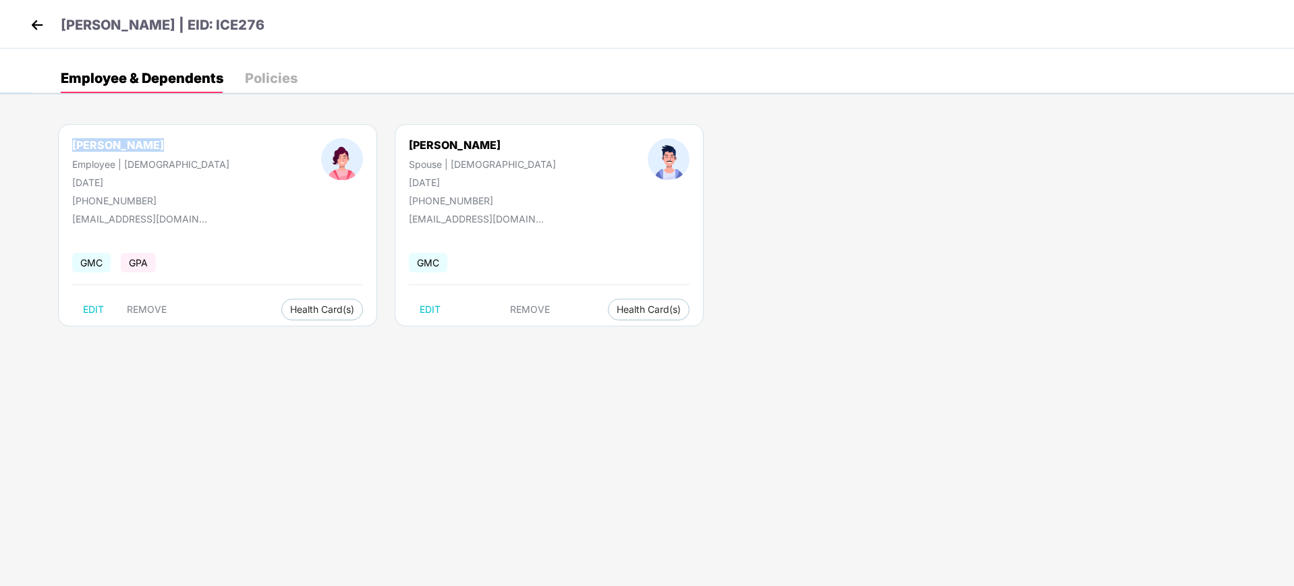
drag, startPoint x: 65, startPoint y: 140, endPoint x: 152, endPoint y: 140, distance: 87.0
click at [152, 140] on div "Sakina Sayyed Employee | Female 16 Aug 1994 +918976736357" at bounding box center [150, 172] width 249 height 68
click at [34, 28] on img at bounding box center [37, 25] width 20 height 20
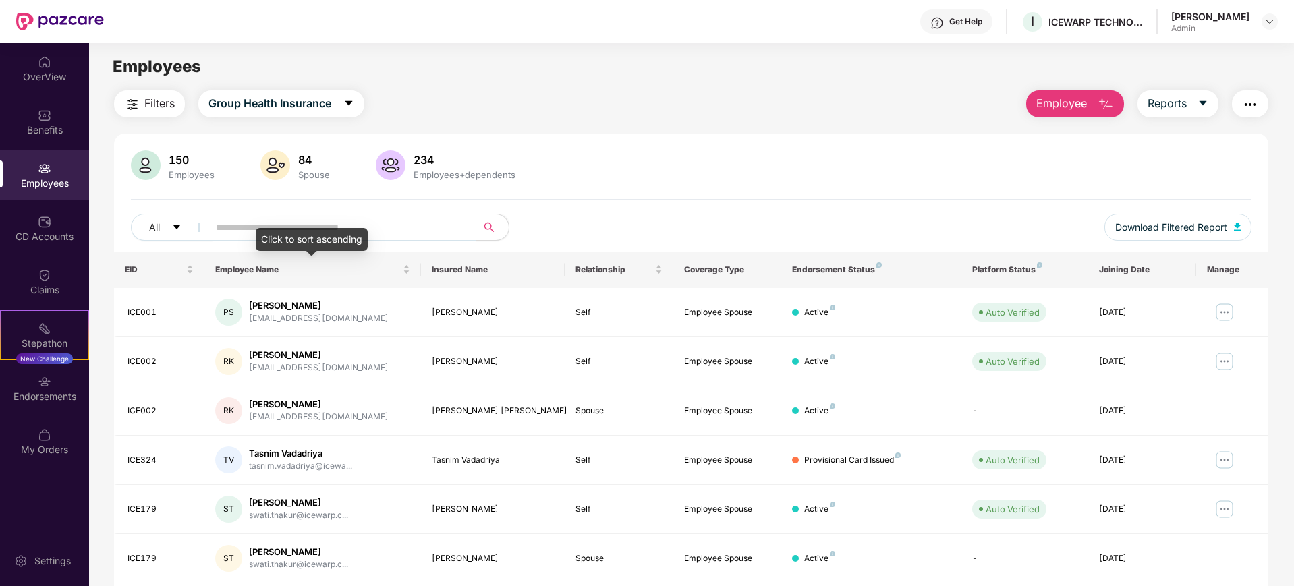
click at [266, 233] on div "Click to sort ascending" at bounding box center [312, 239] width 112 height 23
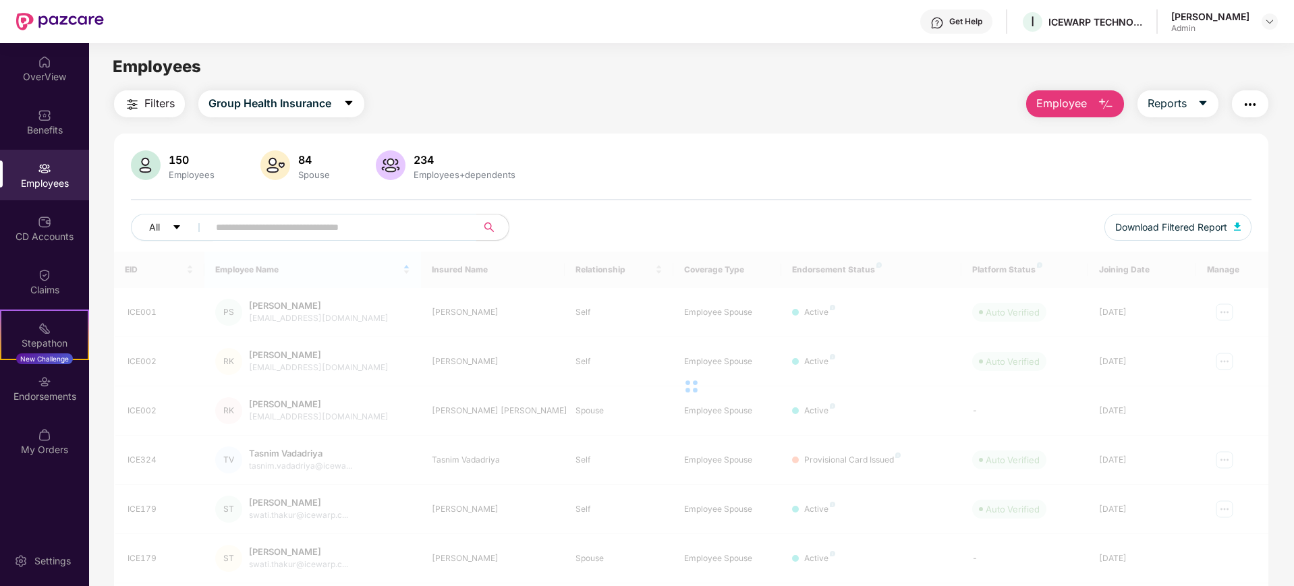
click at [244, 233] on input "text" at bounding box center [337, 227] width 242 height 20
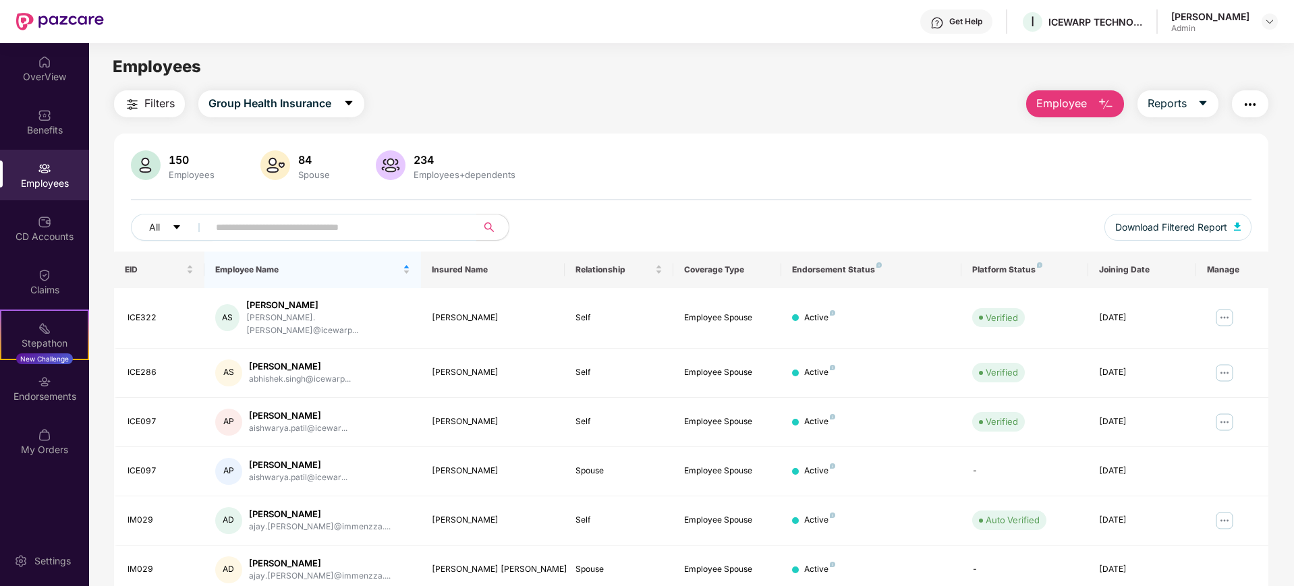
click at [250, 233] on input "text" at bounding box center [337, 227] width 242 height 20
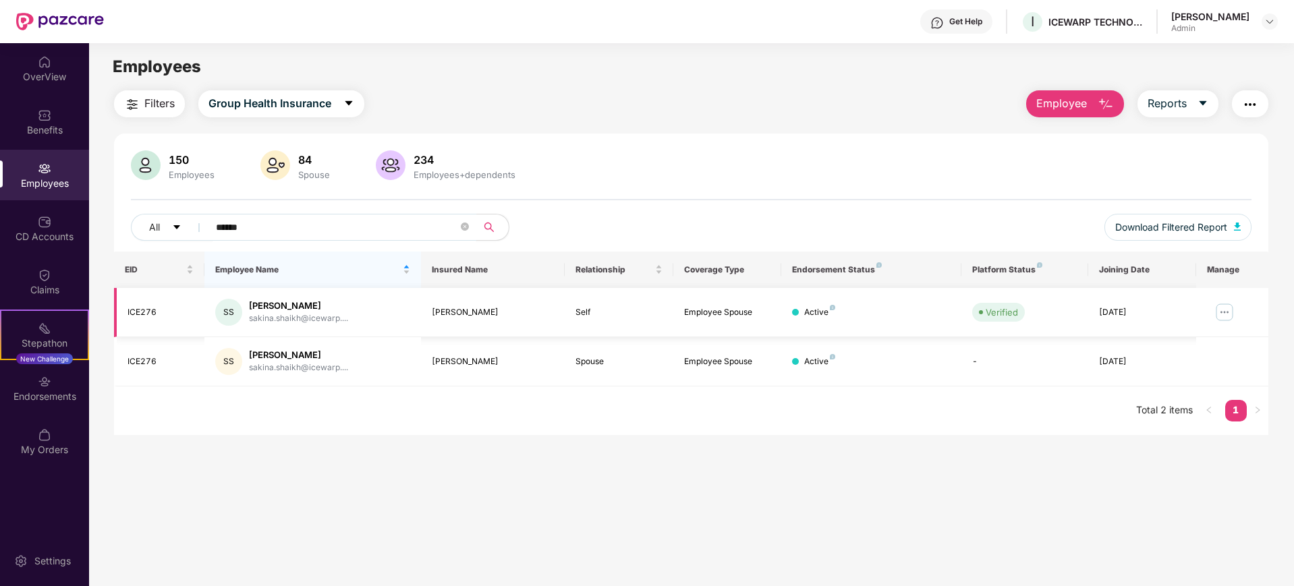
type input "******"
click at [1233, 313] on img at bounding box center [1225, 313] width 22 height 22
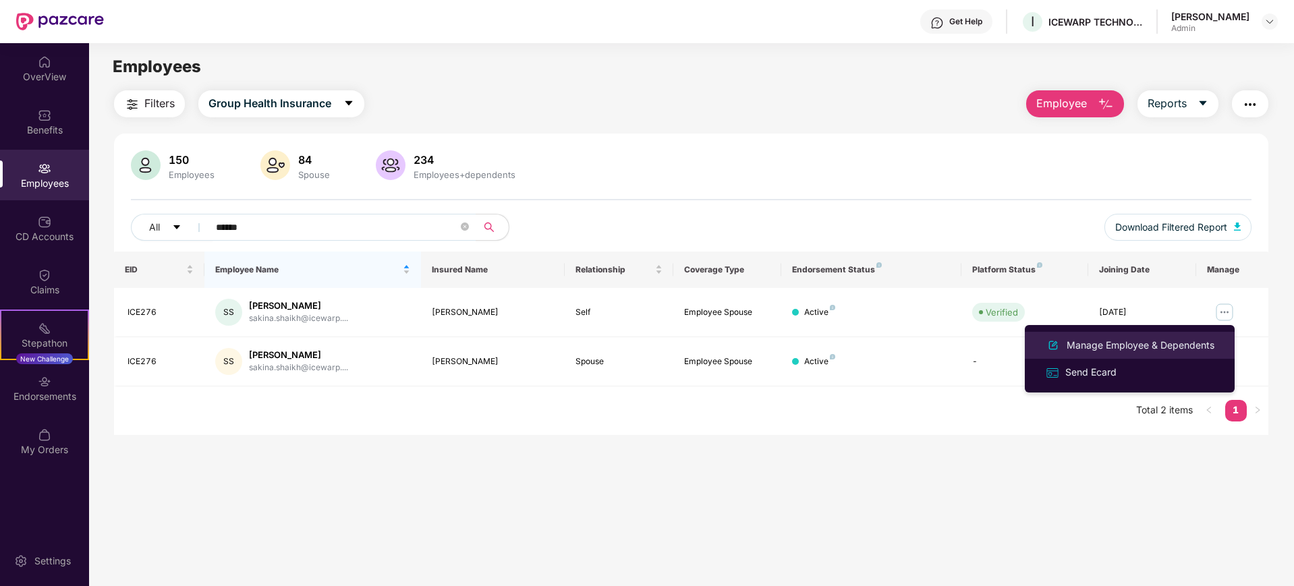
click at [1087, 352] on div "Manage Employee & Dependents" at bounding box center [1140, 345] width 153 height 15
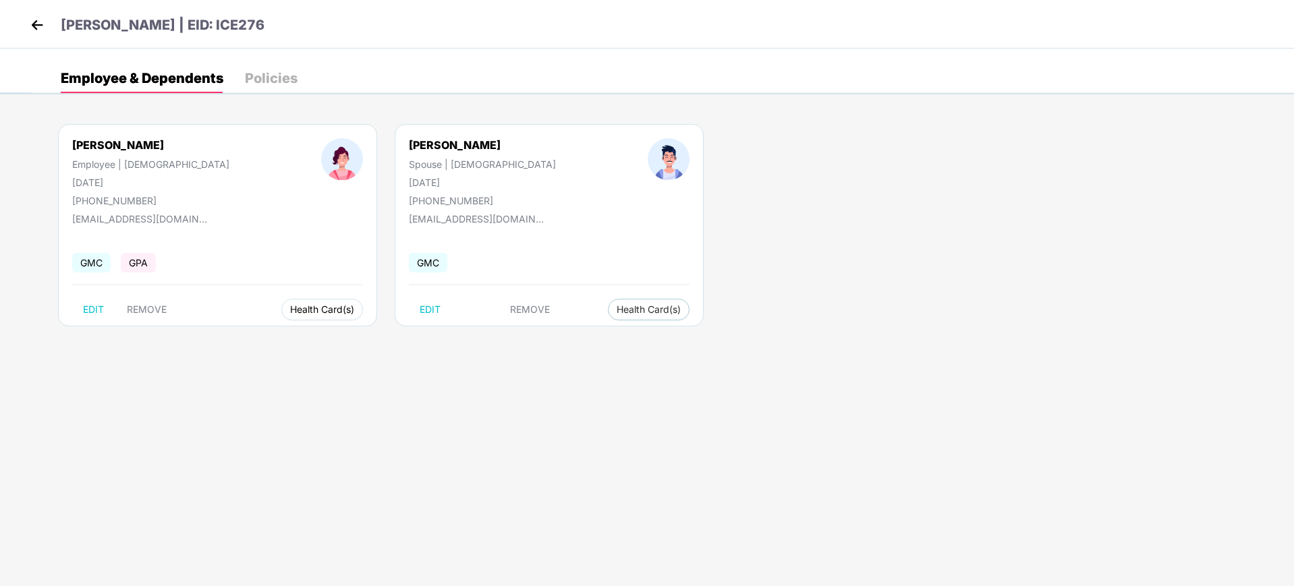
click at [290, 313] on span "Health Card(s)" at bounding box center [322, 309] width 64 height 7
click at [327, 338] on img at bounding box center [319, 337] width 13 height 13
click at [34, 26] on img at bounding box center [37, 25] width 20 height 20
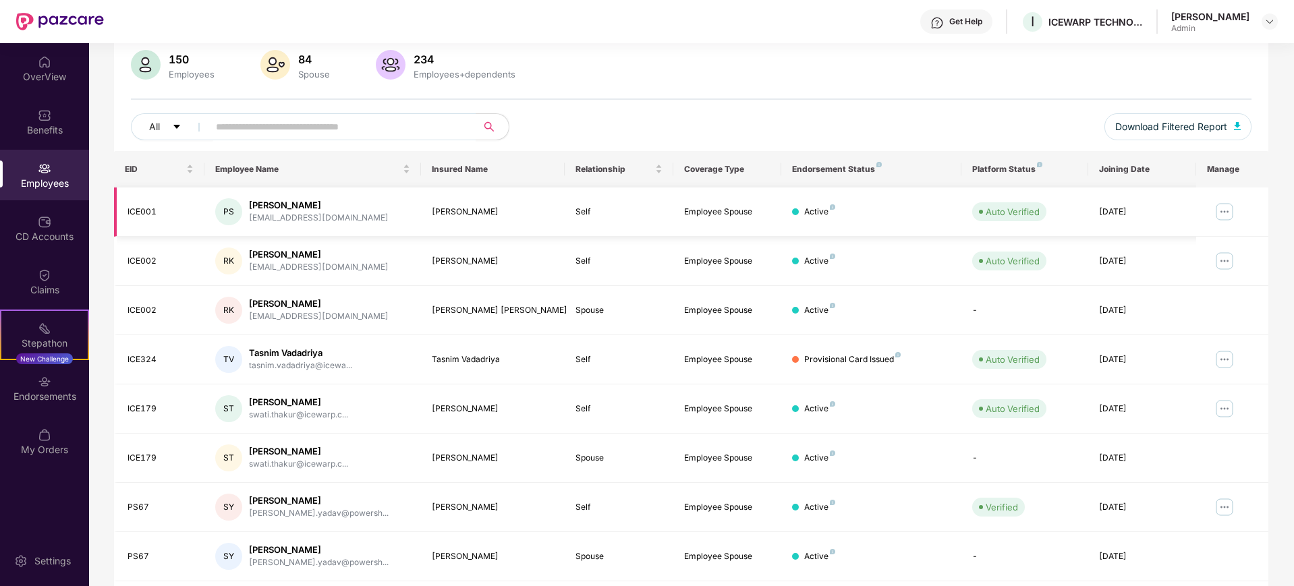
scroll to position [243, 0]
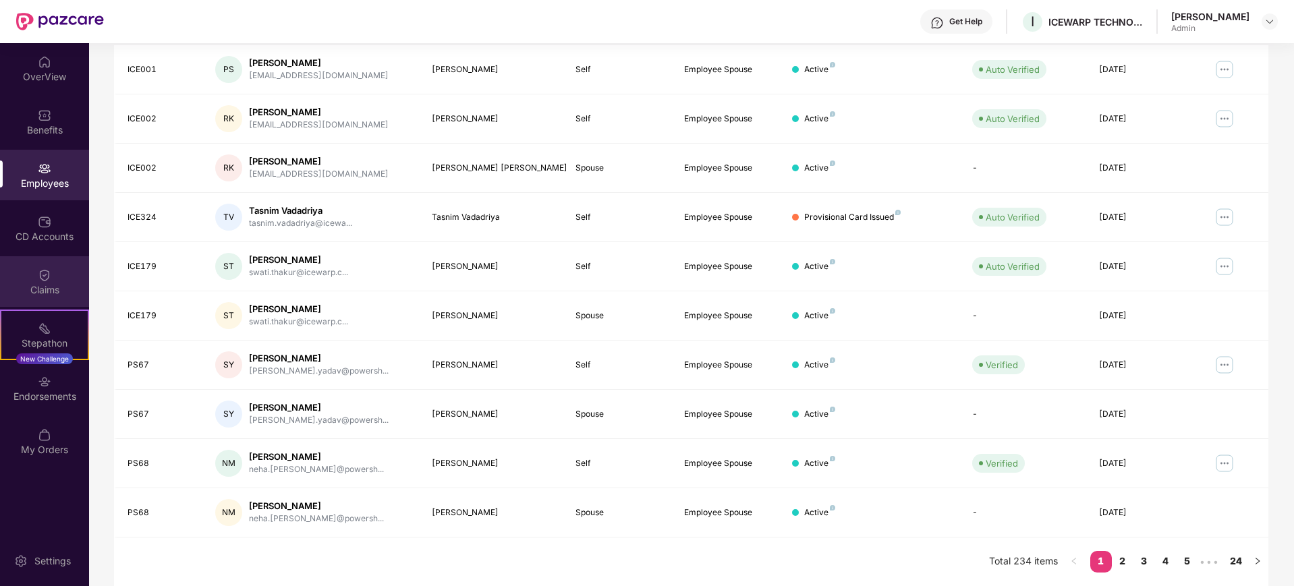
click at [53, 283] on div "Claims" at bounding box center [44, 281] width 89 height 51
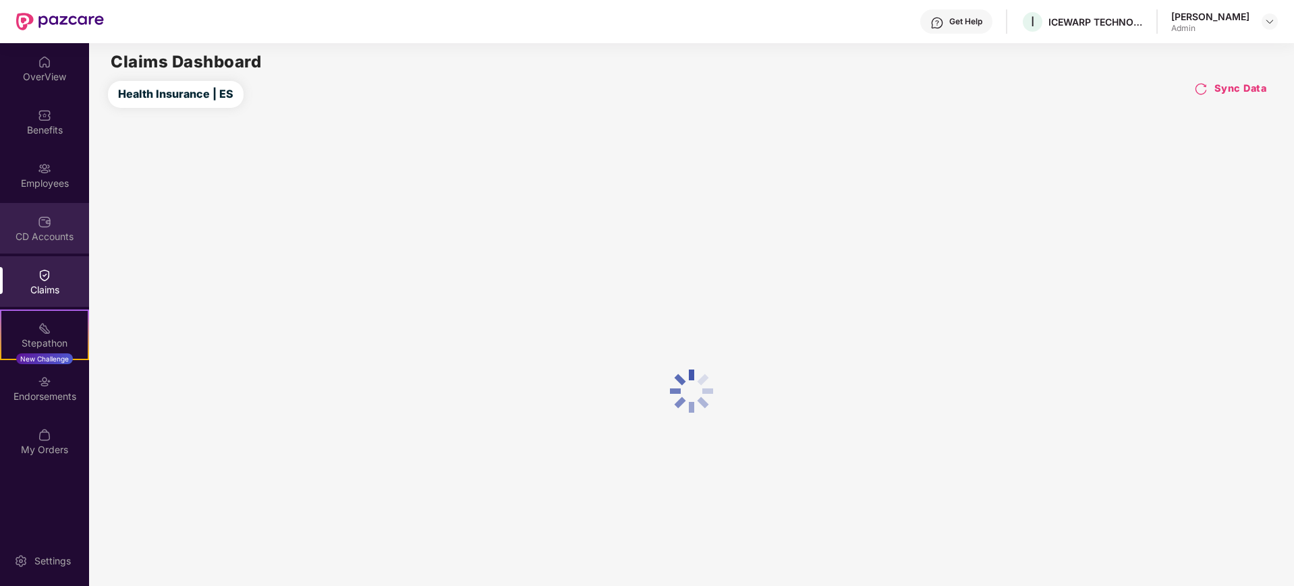
click at [53, 230] on div "CD Accounts" at bounding box center [44, 236] width 89 height 13
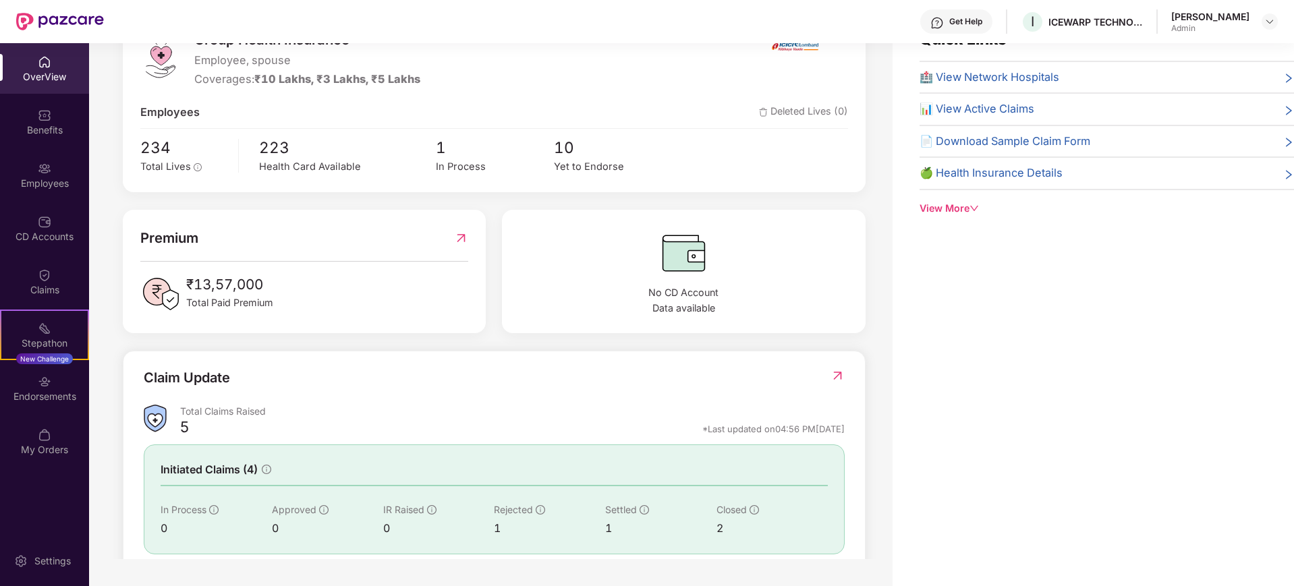
scroll to position [9, 0]
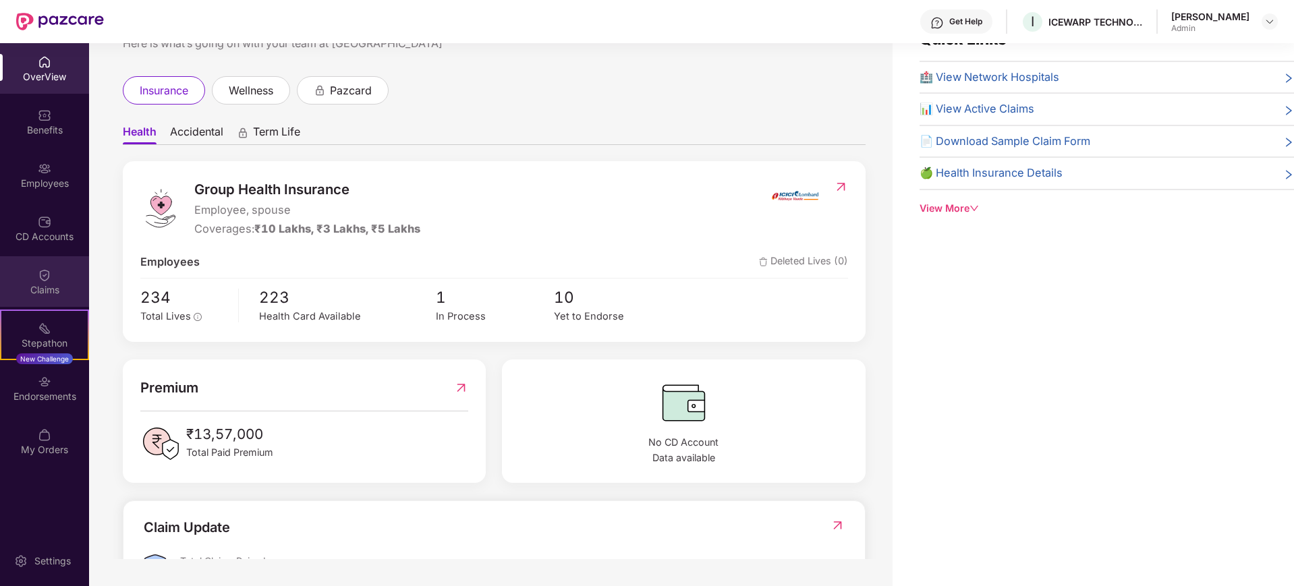
click at [46, 271] on img at bounding box center [44, 275] width 13 height 13
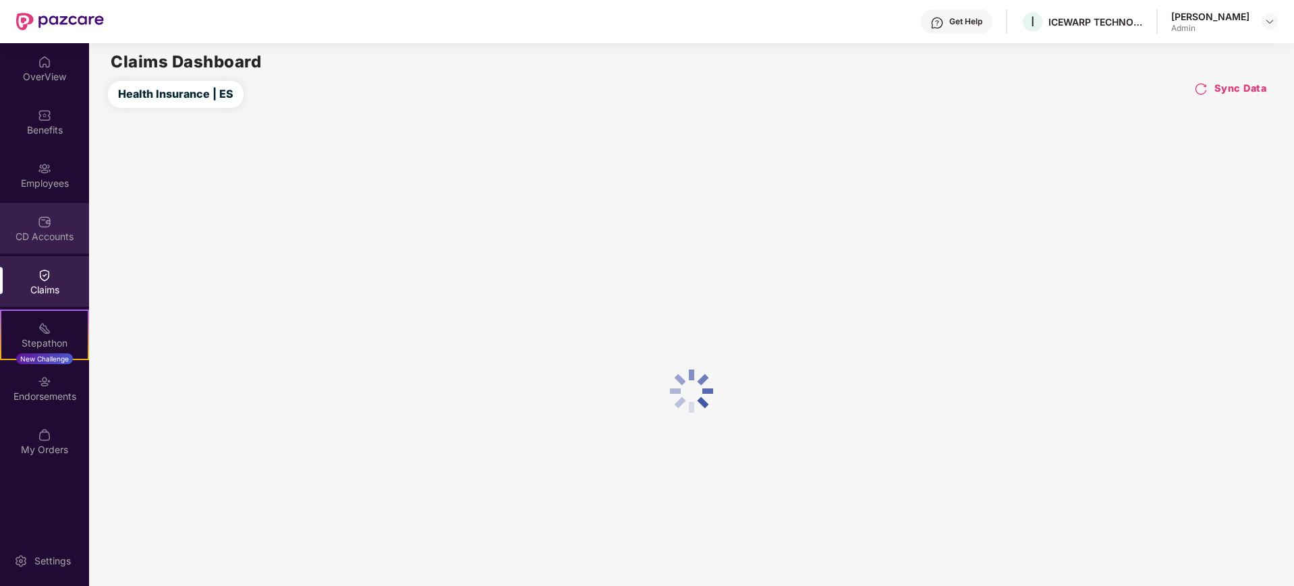
click at [51, 233] on div "CD Accounts" at bounding box center [44, 236] width 89 height 13
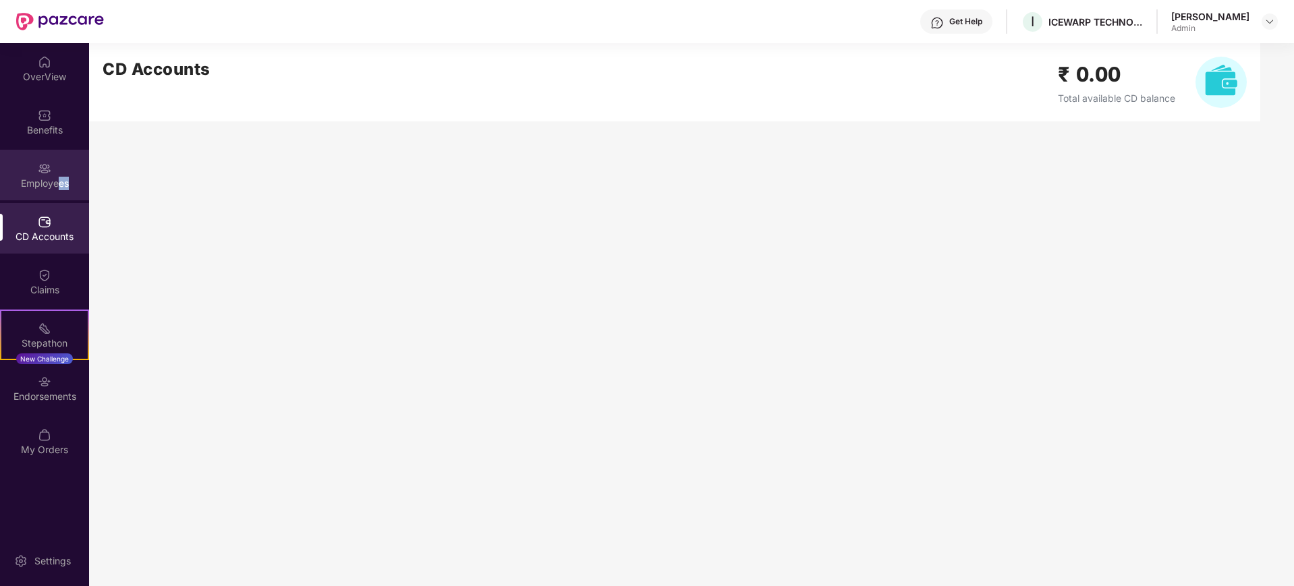
drag, startPoint x: 63, startPoint y: 184, endPoint x: 67, endPoint y: 177, distance: 7.3
click at [67, 177] on div "Employees" at bounding box center [44, 175] width 89 height 51
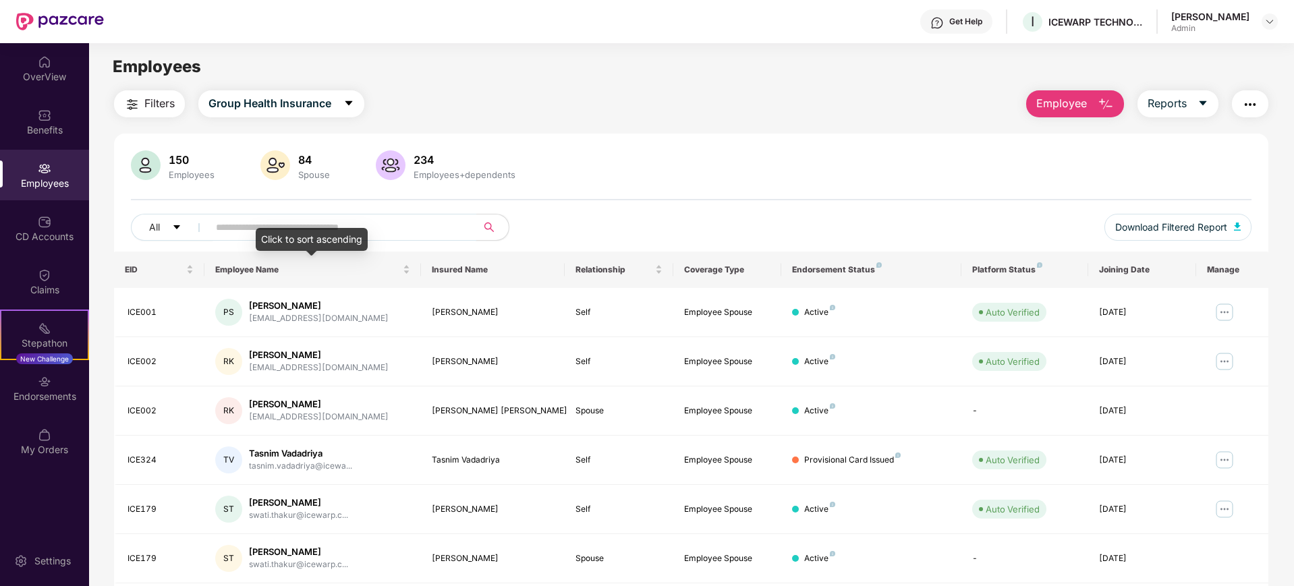
click at [395, 219] on input "text" at bounding box center [337, 227] width 242 height 20
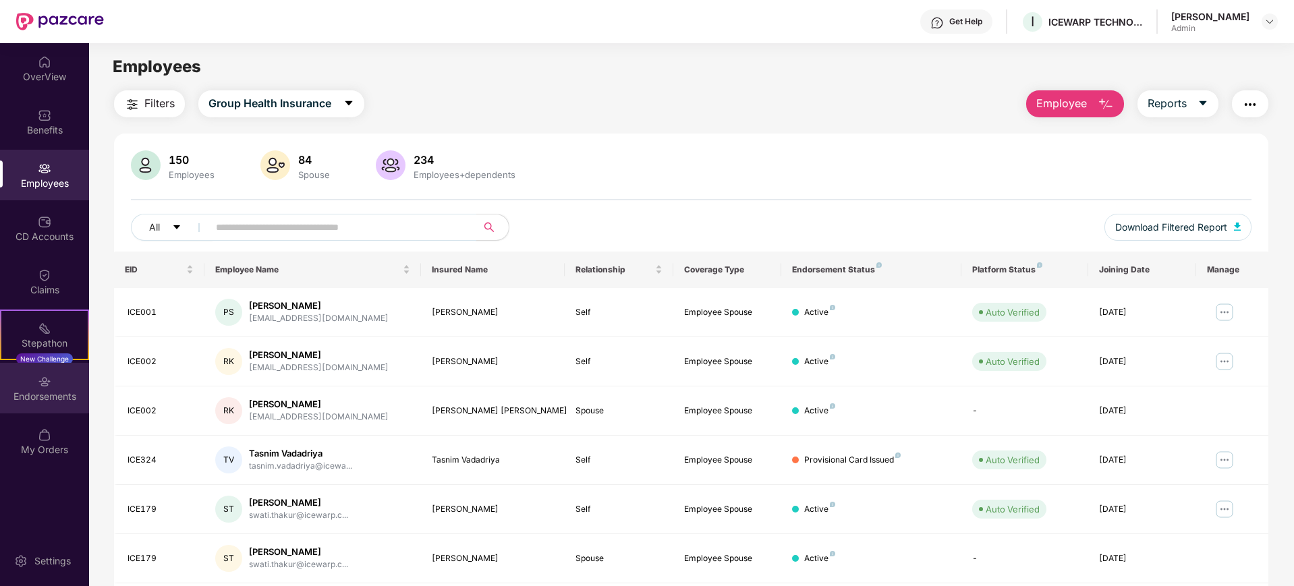
click at [52, 397] on div "Endorsements" at bounding box center [44, 396] width 89 height 13
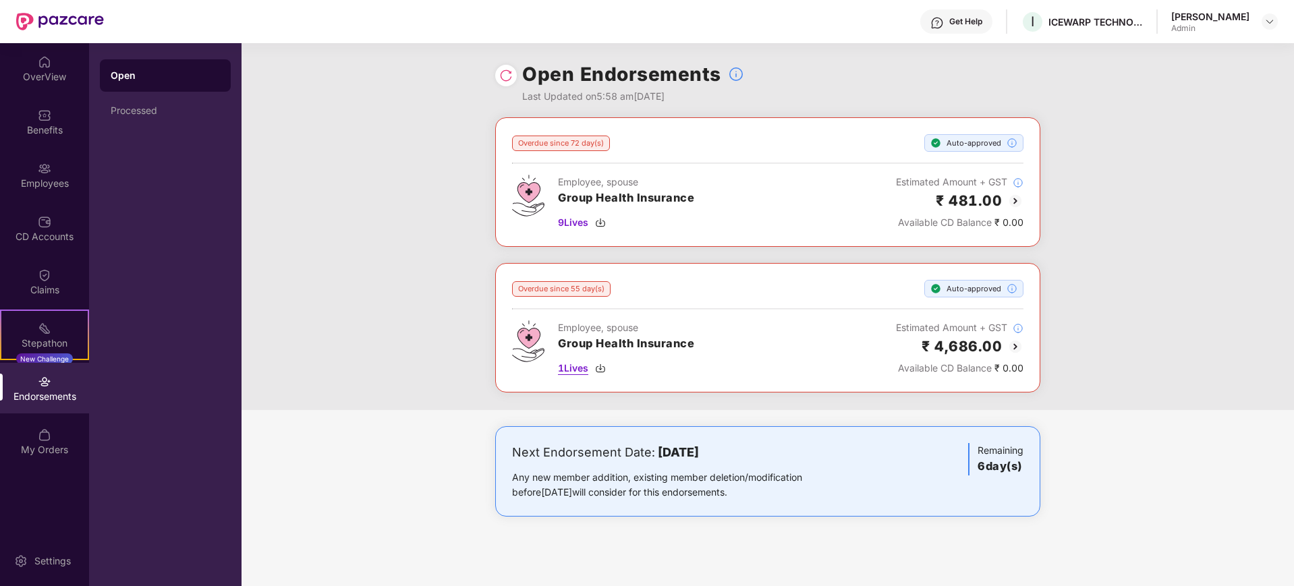
click at [582, 369] on span "1 Lives" at bounding box center [573, 368] width 30 height 15
click at [43, 285] on div "Claims" at bounding box center [44, 289] width 89 height 13
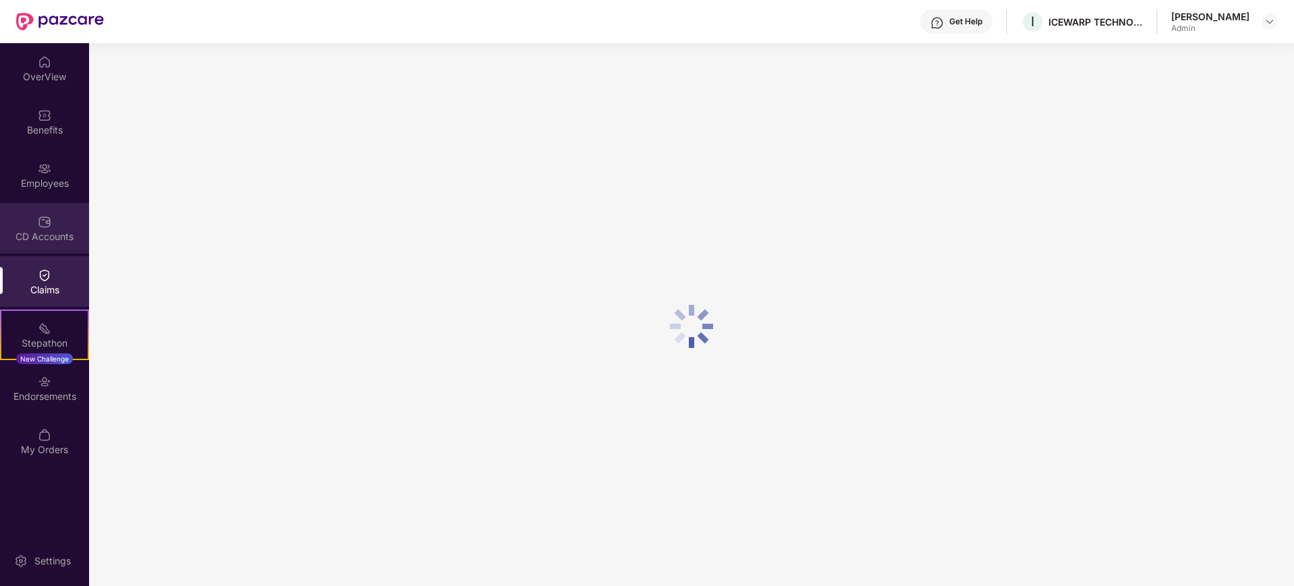
click at [43, 230] on div "CD Accounts" at bounding box center [44, 236] width 89 height 13
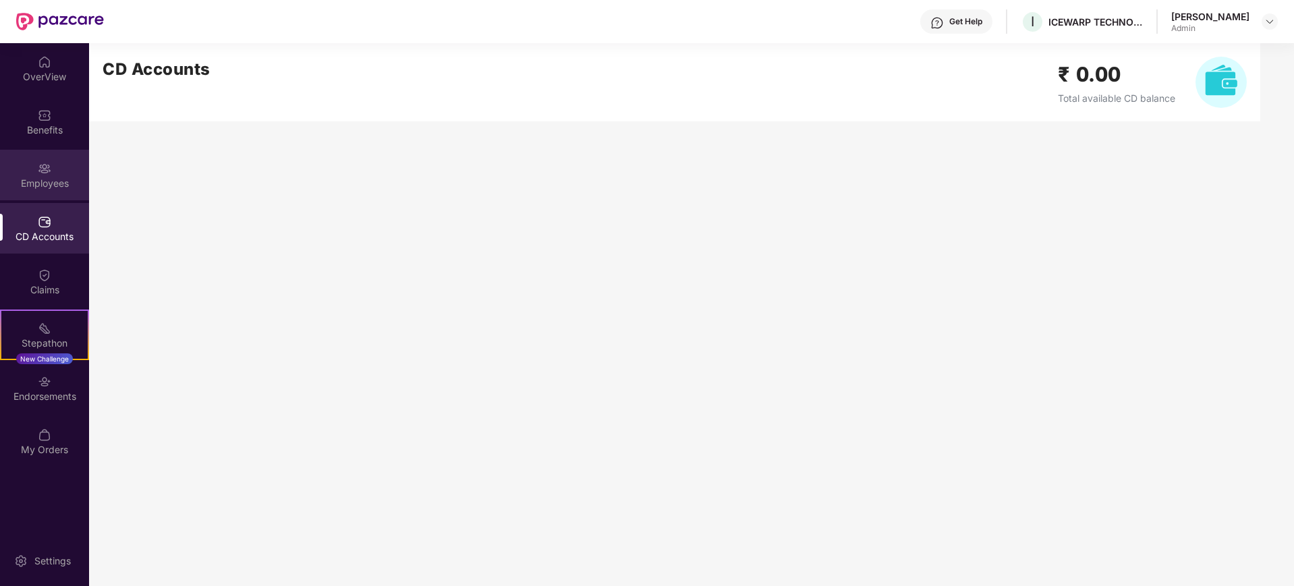
click at [56, 170] on div "Employees" at bounding box center [44, 175] width 89 height 51
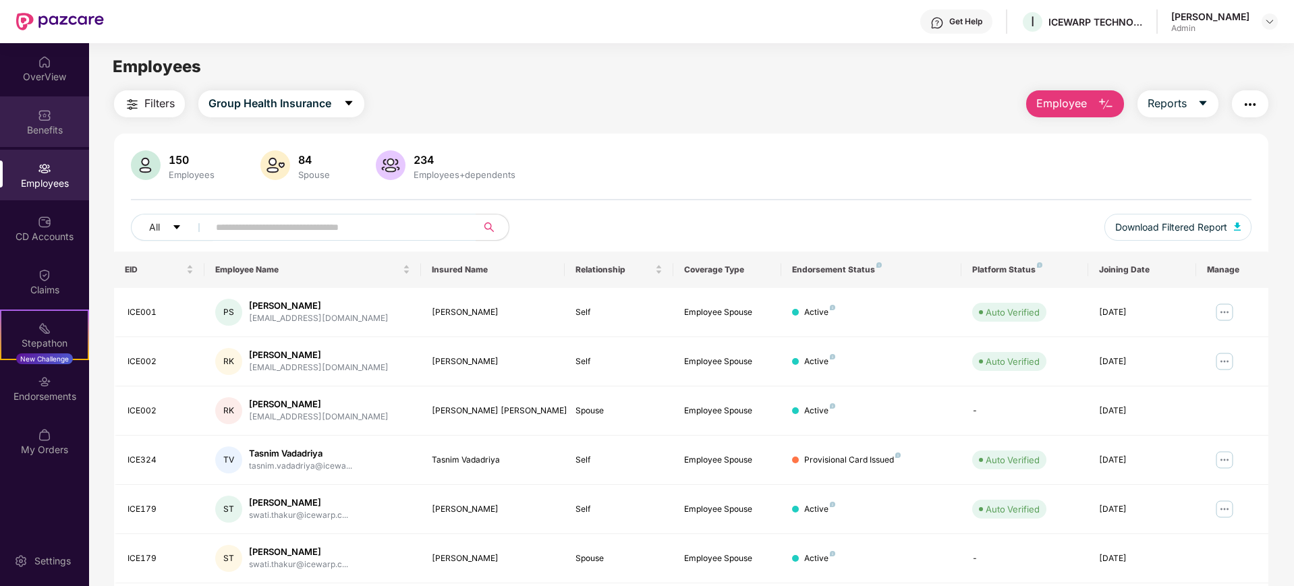
click at [69, 119] on div "Benefits" at bounding box center [44, 121] width 89 height 51
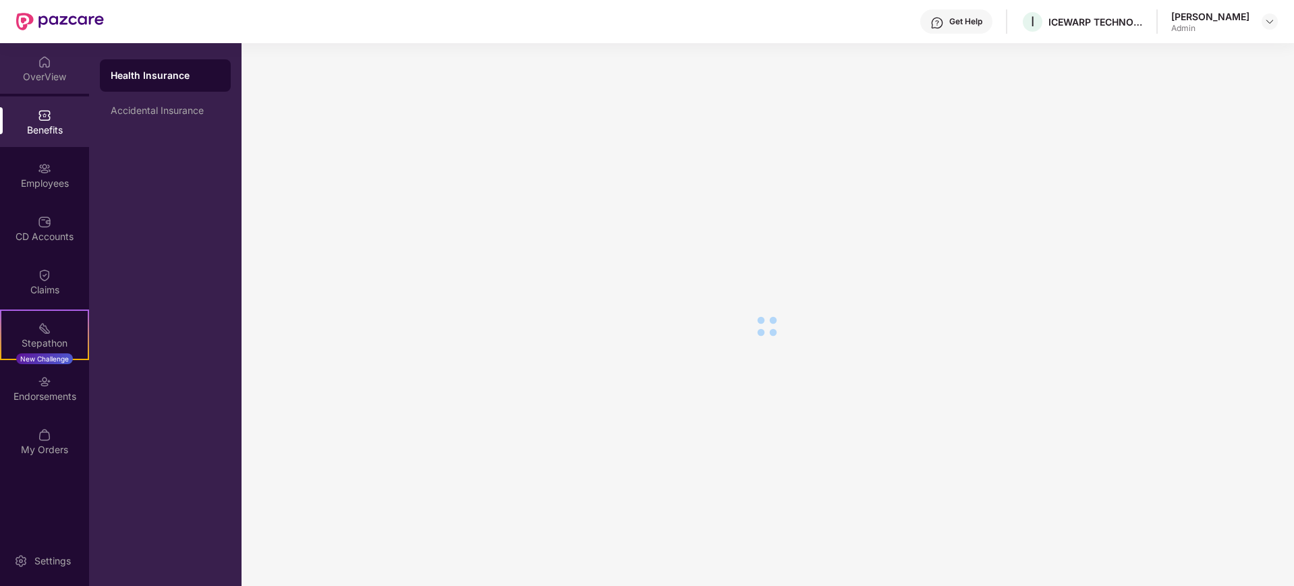
click at [51, 67] on div "OverView" at bounding box center [44, 68] width 89 height 51
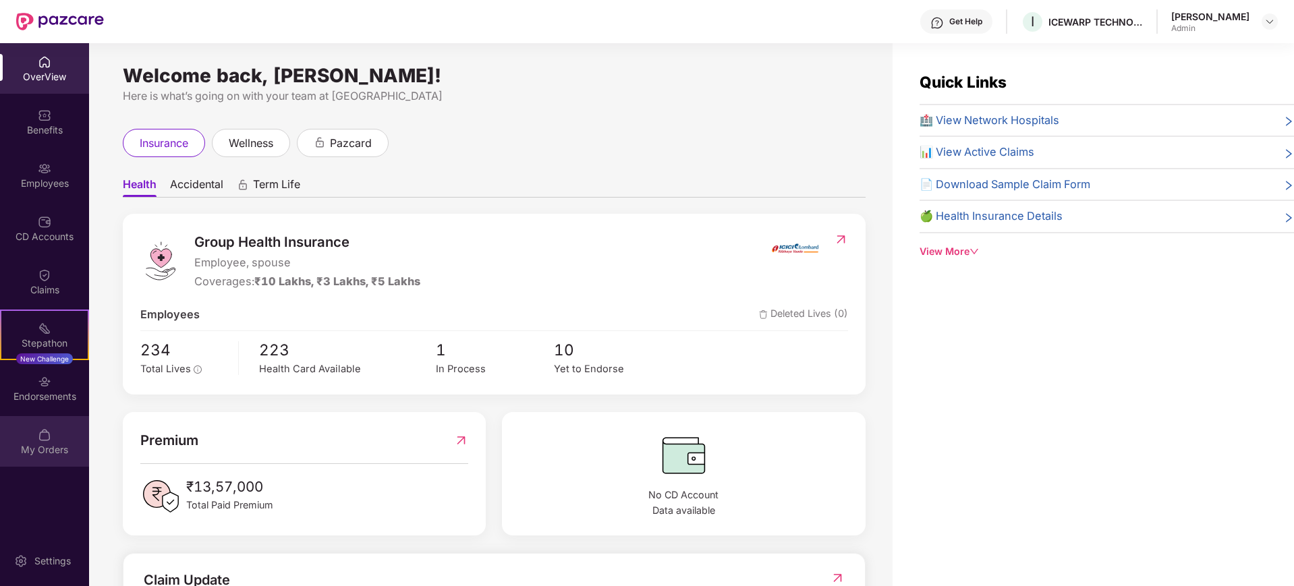
click at [57, 441] on div "My Orders" at bounding box center [44, 441] width 89 height 51
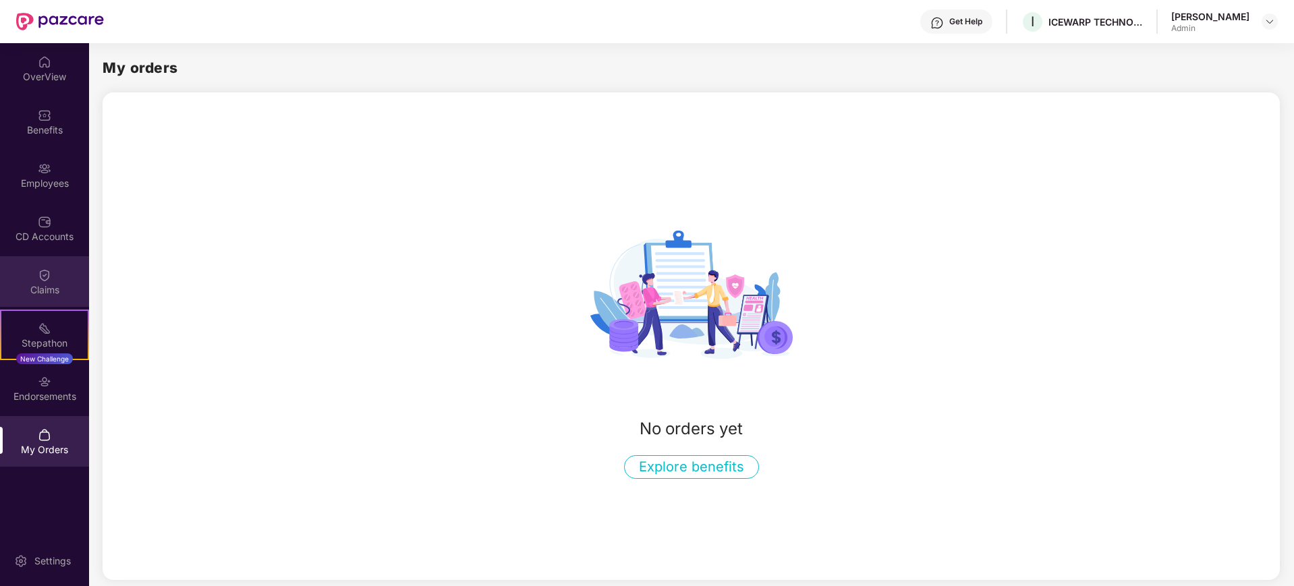
click at [56, 289] on div "Claims" at bounding box center [44, 289] width 89 height 13
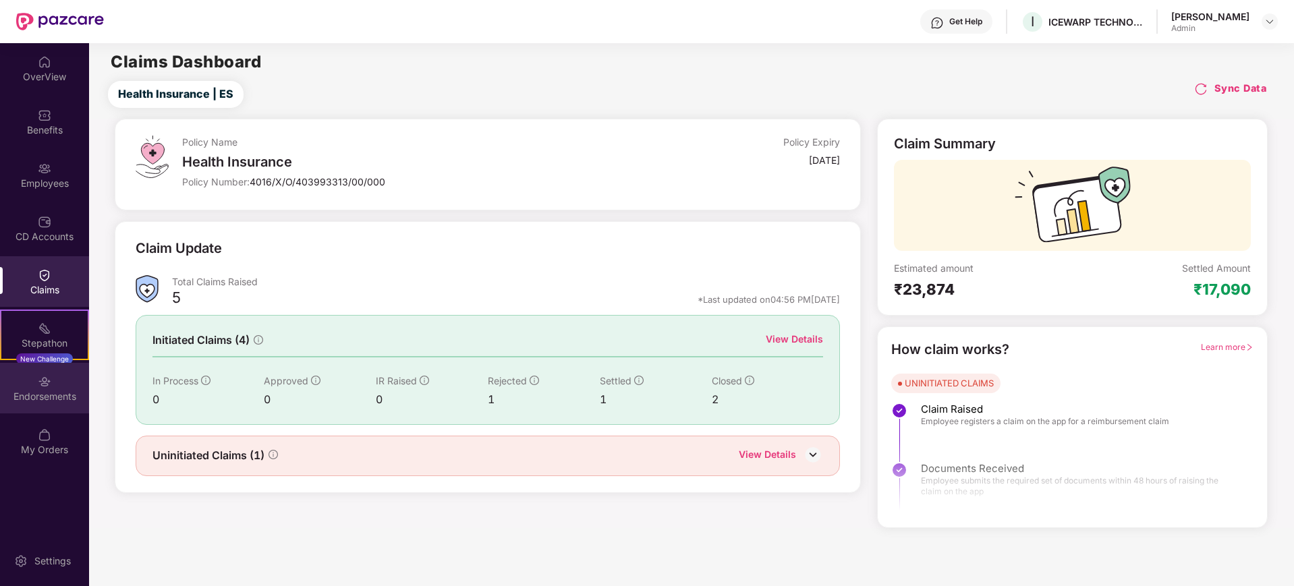
click at [59, 383] on div "Endorsements" at bounding box center [44, 388] width 89 height 51
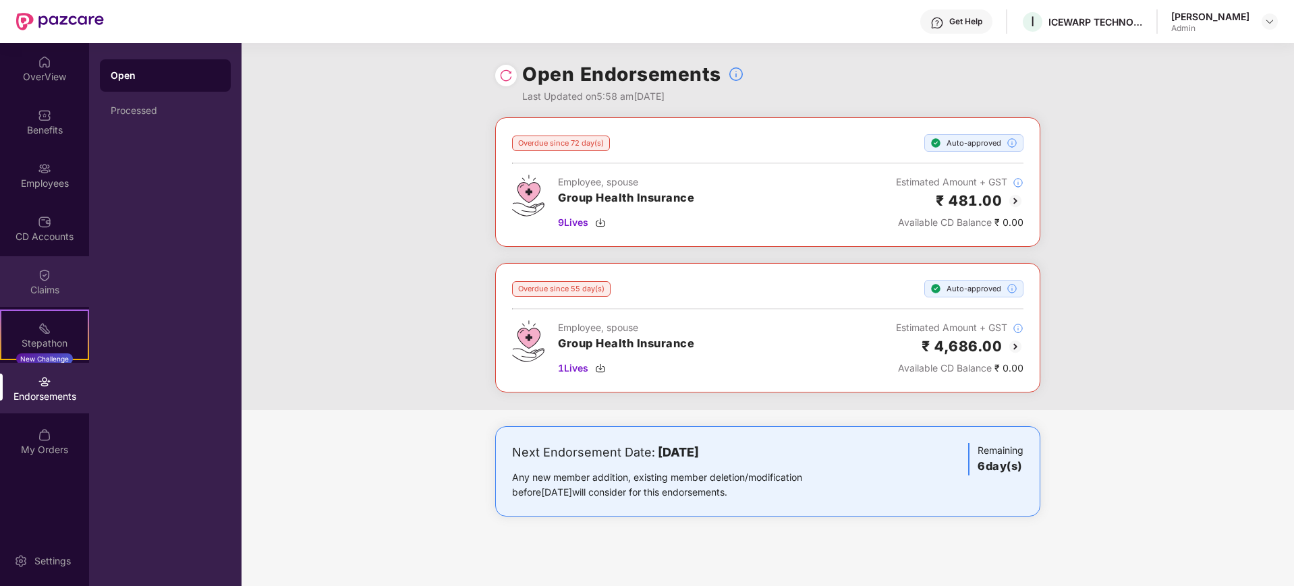
click at [38, 283] on div "Claims" at bounding box center [44, 289] width 89 height 13
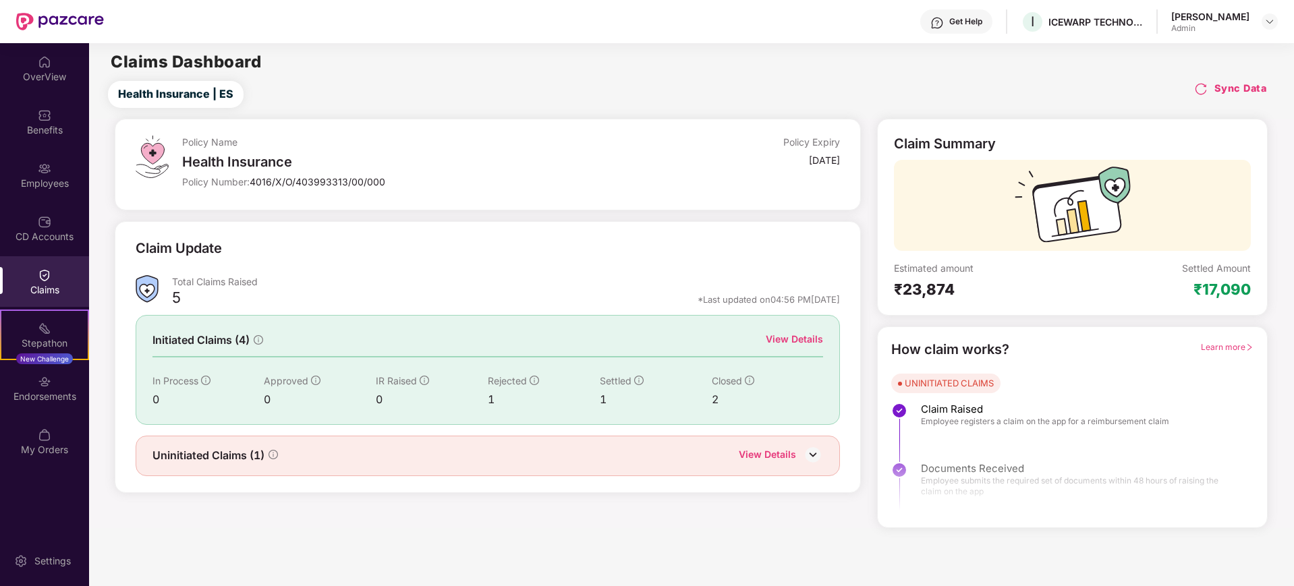
click at [117, 320] on div "Claim Update Total Claims Raised 5 *Last updated on 04:56 PM[DATE] Initiated Cl…" at bounding box center [488, 357] width 747 height 272
drag, startPoint x: 77, startPoint y: 335, endPoint x: 68, endPoint y: 335, distance: 8.8
click at [68, 337] on div "Stepathon" at bounding box center [44, 343] width 86 height 13
